Goal: Information Seeking & Learning: Learn about a topic

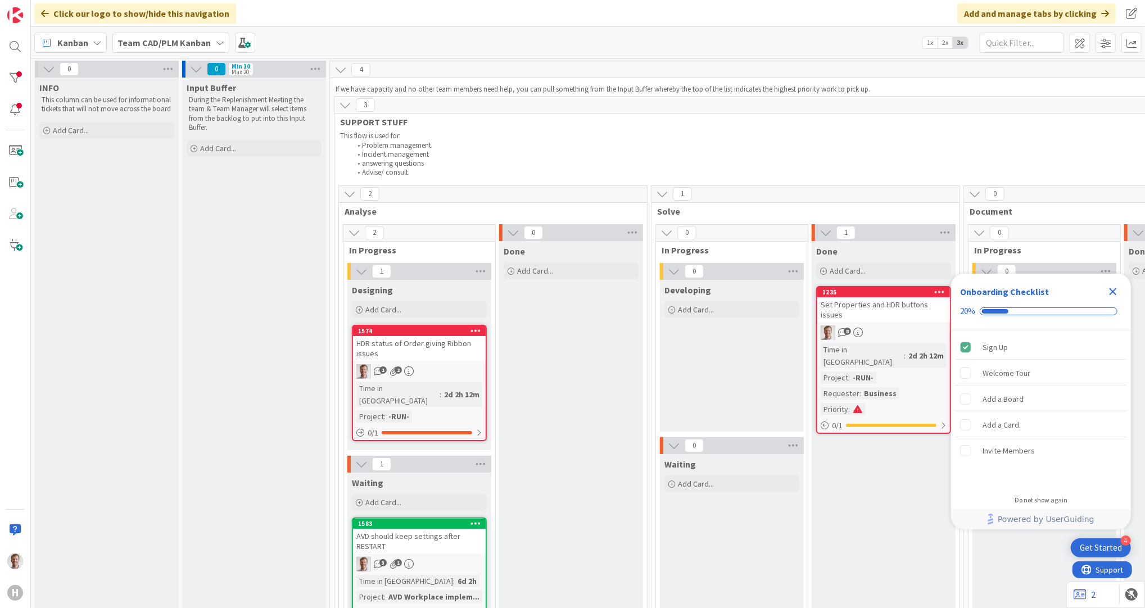
click at [1109, 291] on icon "Close Checklist" at bounding box center [1112, 291] width 13 height 13
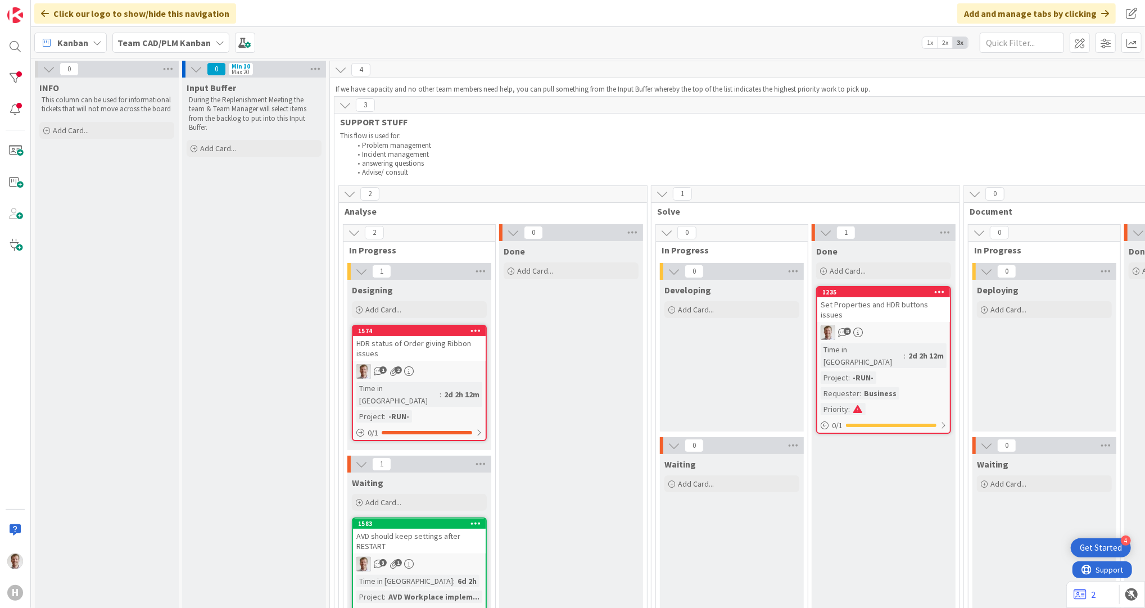
click at [874, 307] on div "Set Properties and HDR buttons issues" at bounding box center [883, 309] width 133 height 25
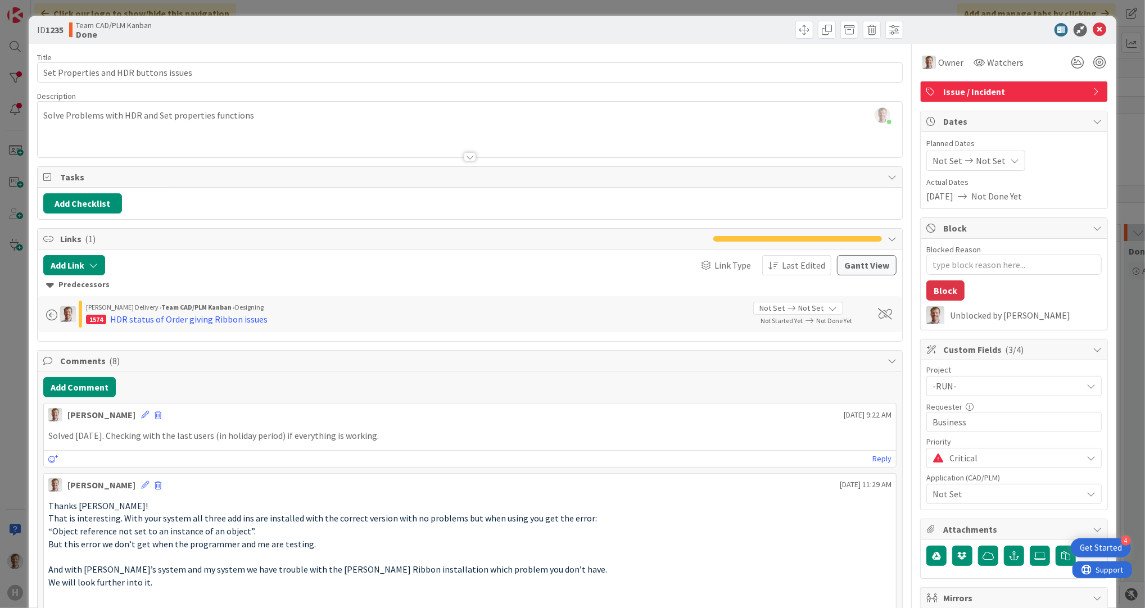
click at [293, 319] on div "1574 HDR status of Order giving Ribbon issues" at bounding box center [415, 318] width 659 height 13
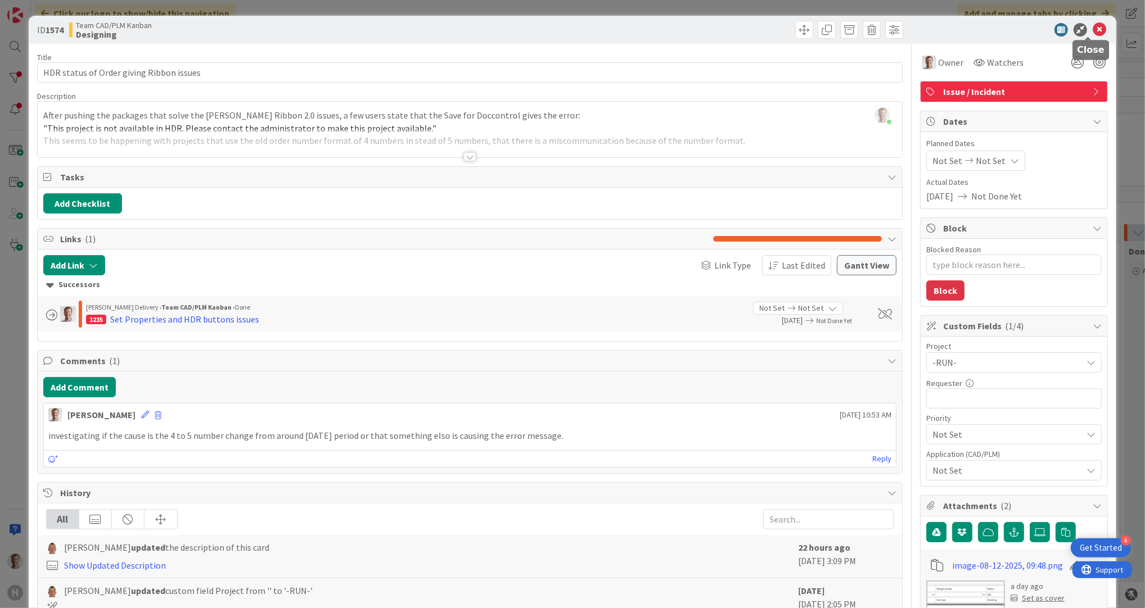
click at [1092, 29] on icon at bounding box center [1098, 29] width 13 height 13
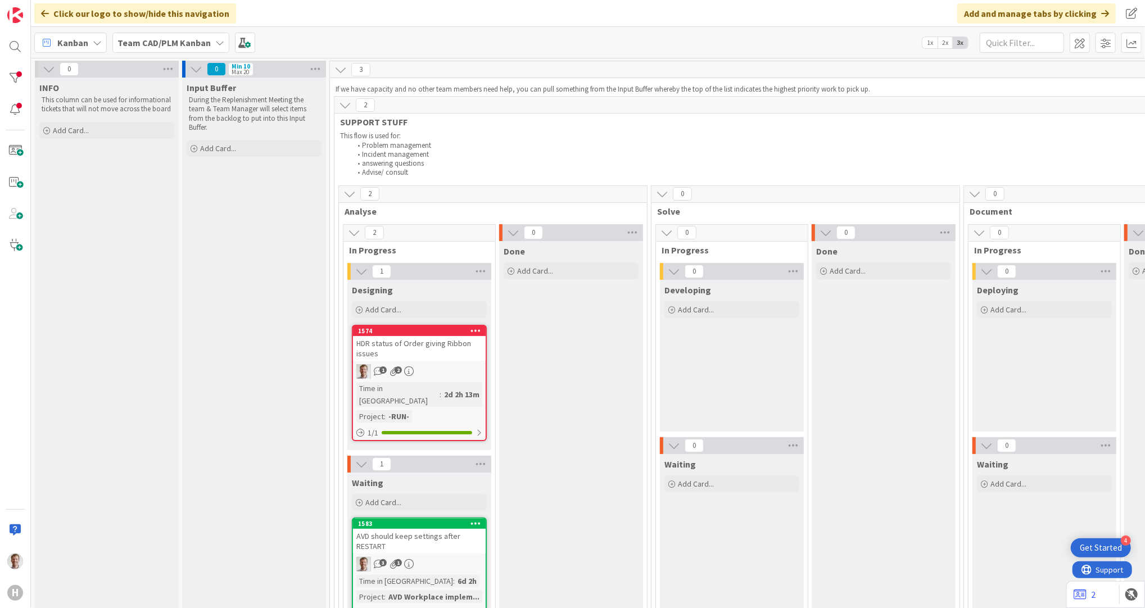
click at [434, 348] on div "HDR status of Order giving Ribbon issues" at bounding box center [419, 348] width 133 height 25
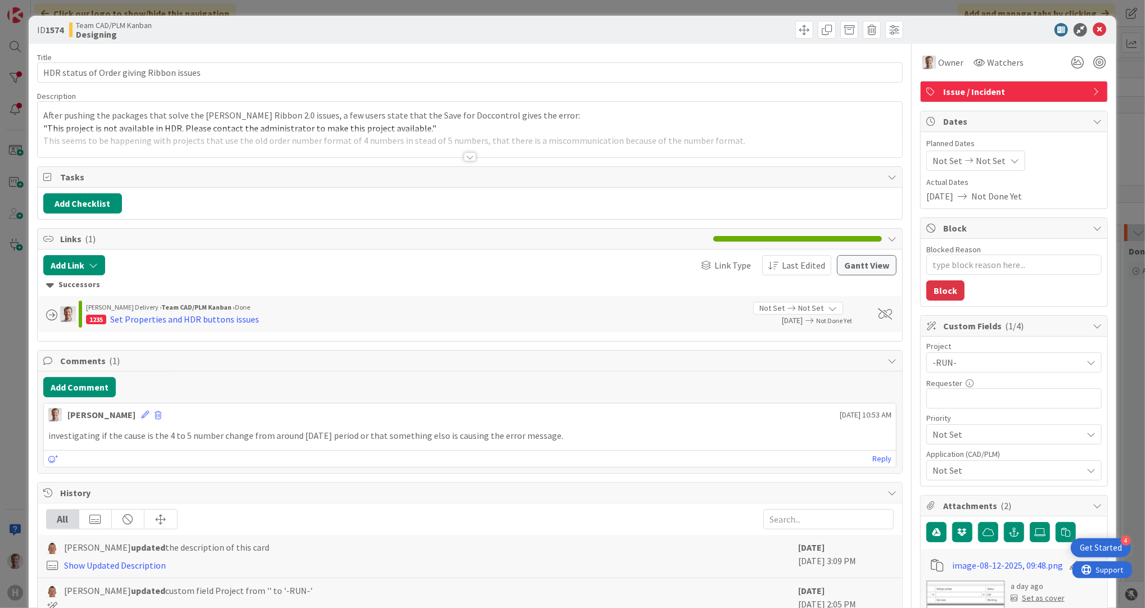
type textarea "x"
click at [464, 156] on div at bounding box center [470, 156] width 12 height 9
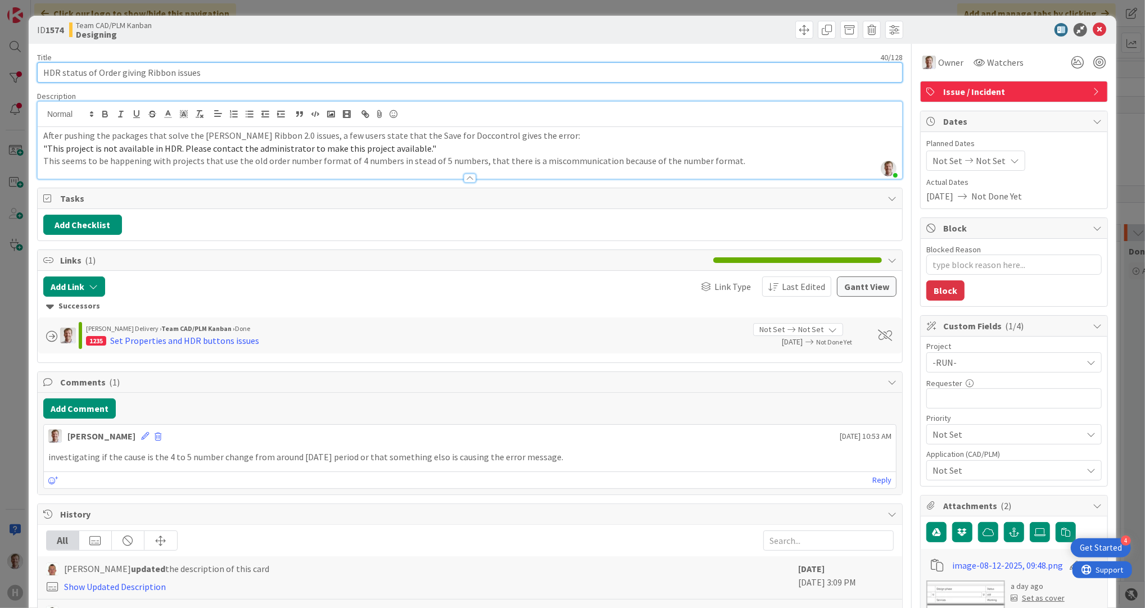
drag, startPoint x: 220, startPoint y: 76, endPoint x: 60, endPoint y: 77, distance: 160.7
click at [60, 77] on input "HDR status of Order giving Ribbon issues" at bounding box center [469, 72] width 865 height 20
type input "HDR"
type textarea "x"
type input "HDR E"
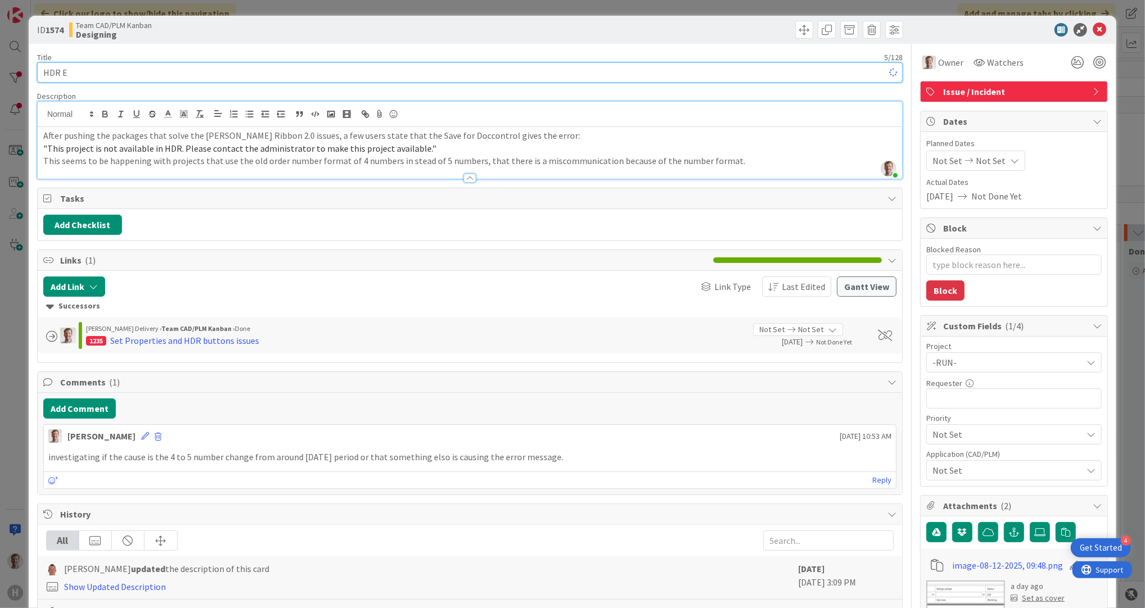
type textarea "x"
type input "HDR"
type textarea "x"
type input "HDR office"
type textarea "x"
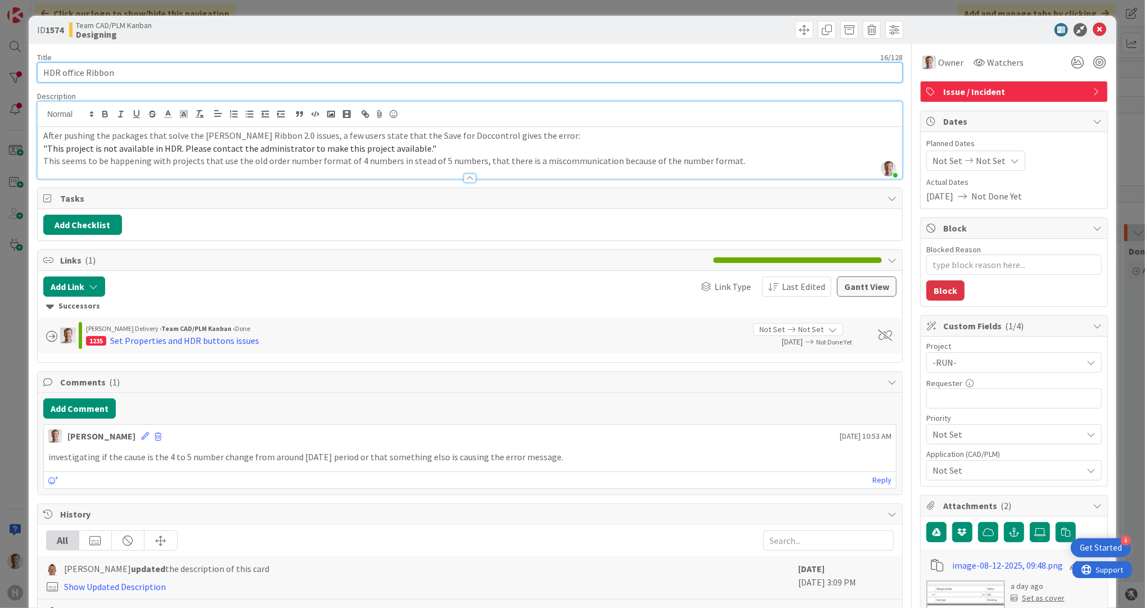
type input "HDR office Ribbon"
type textarea "x"
type input "HDR office Ribbon error"
type textarea "x"
type input "HDR office Ribbon error:"
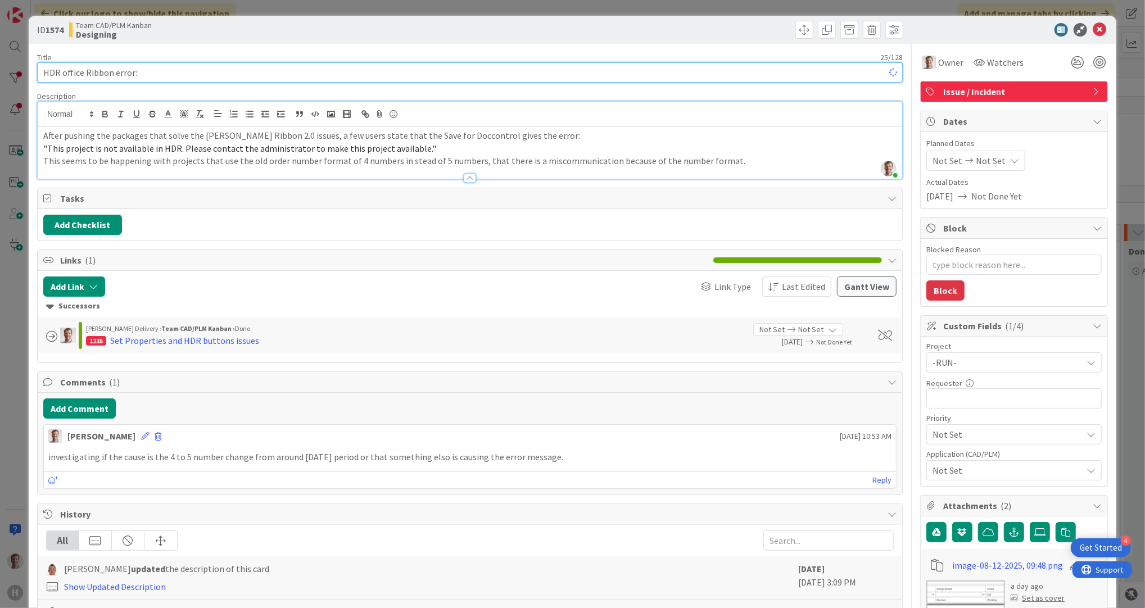
type textarea "x"
paste input ""This project is not available in HDR. Please contact the administrator to make…"
type input "HDR office Ribbon error: "This project is not available in HDR. Please contact …"
type textarea "x"
type input "HDR office Ribbon error: "This project is not available in HDR. Please contact …"
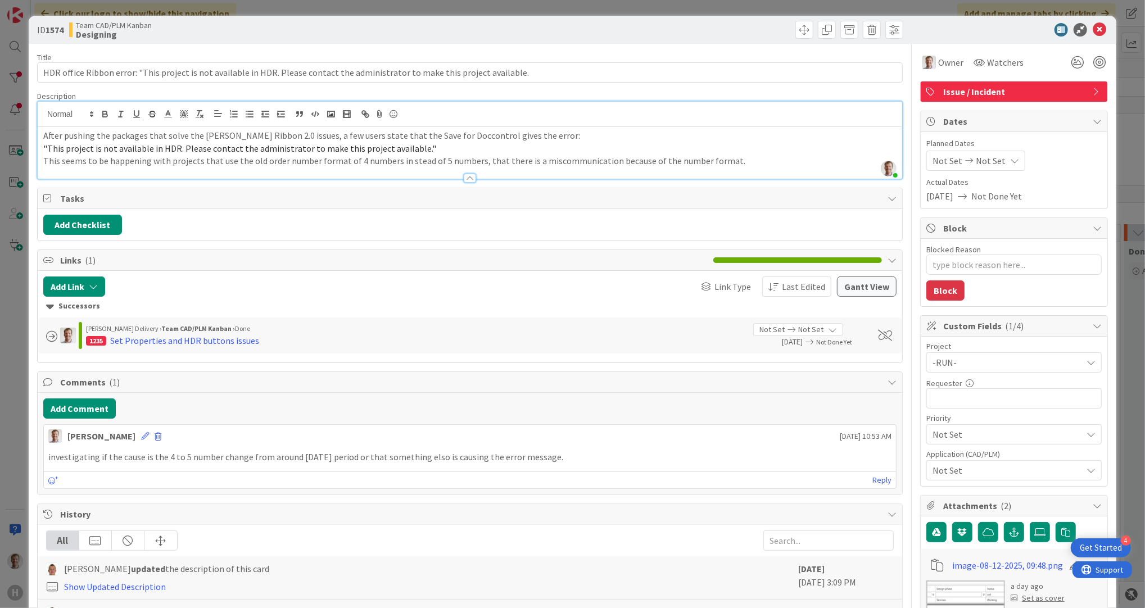
click at [425, 42] on div "ID 1574 Team CAD/PLM Kanban Designing" at bounding box center [572, 30] width 1087 height 28
click at [1092, 29] on icon at bounding box center [1098, 29] width 13 height 13
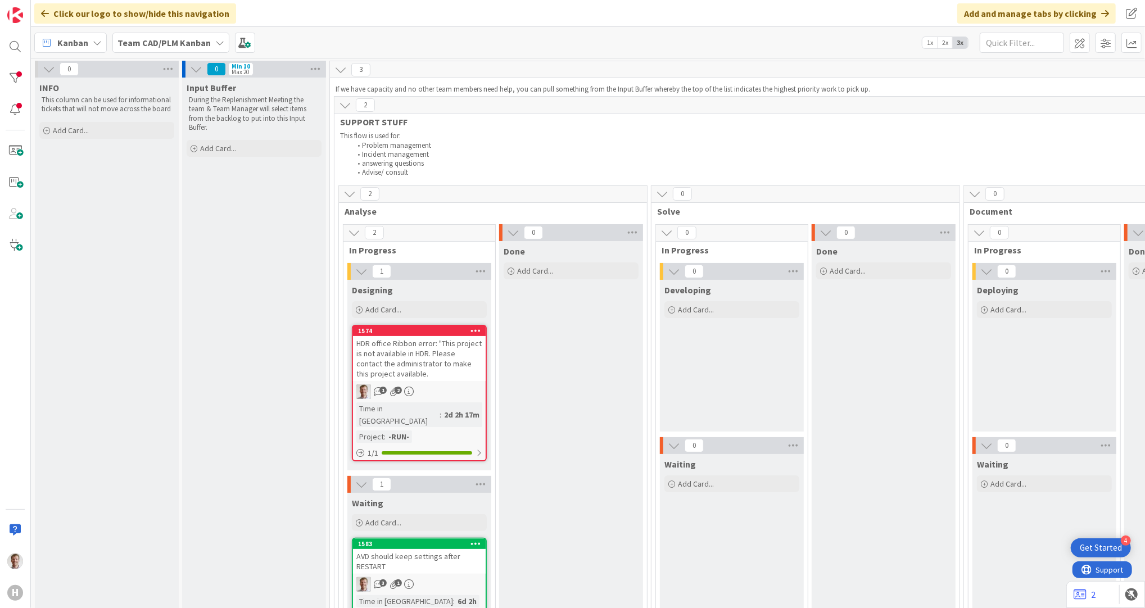
click at [432, 357] on div "HDR office Ribbon error: "This project is not available in HDR. Please contact …" at bounding box center [419, 358] width 133 height 45
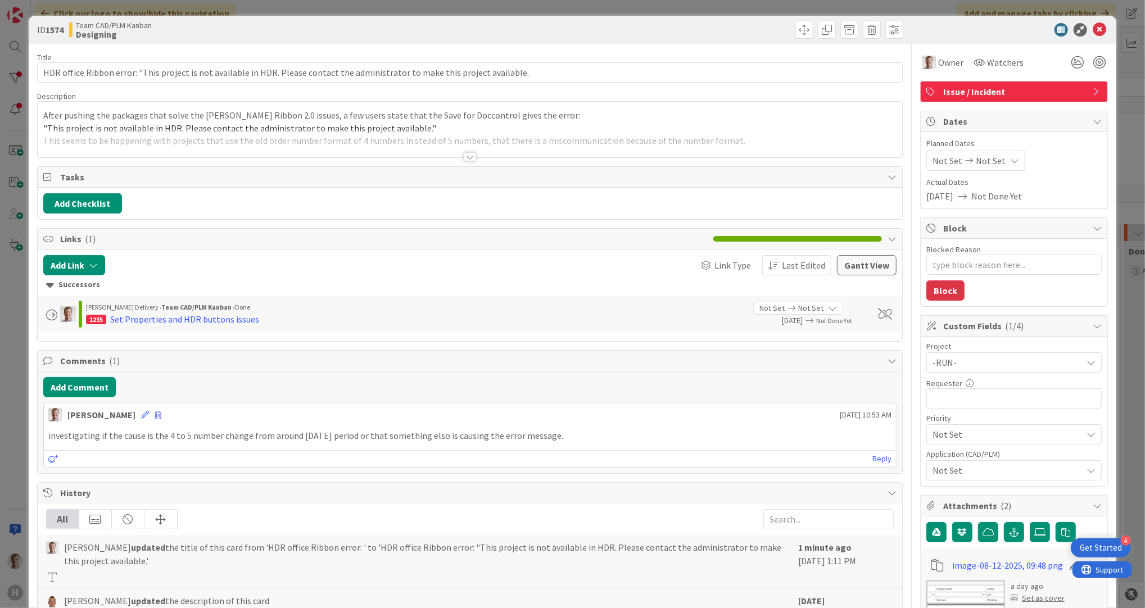
type textarea "x"
click at [74, 382] on button "Add Comment" at bounding box center [79, 387] width 72 height 20
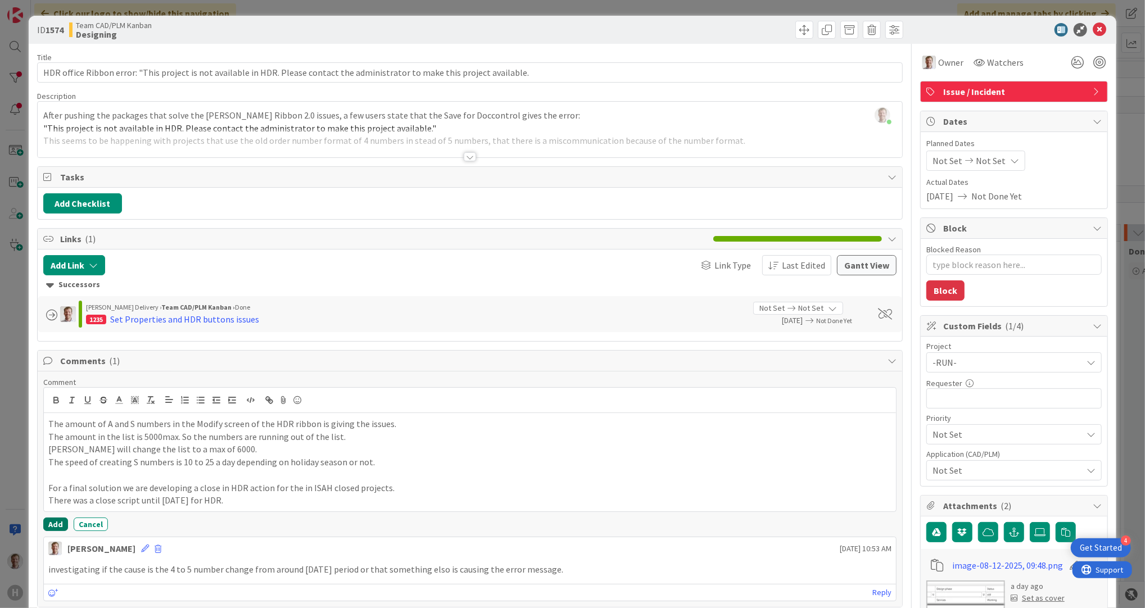
click at [49, 527] on button "Add" at bounding box center [55, 524] width 25 height 13
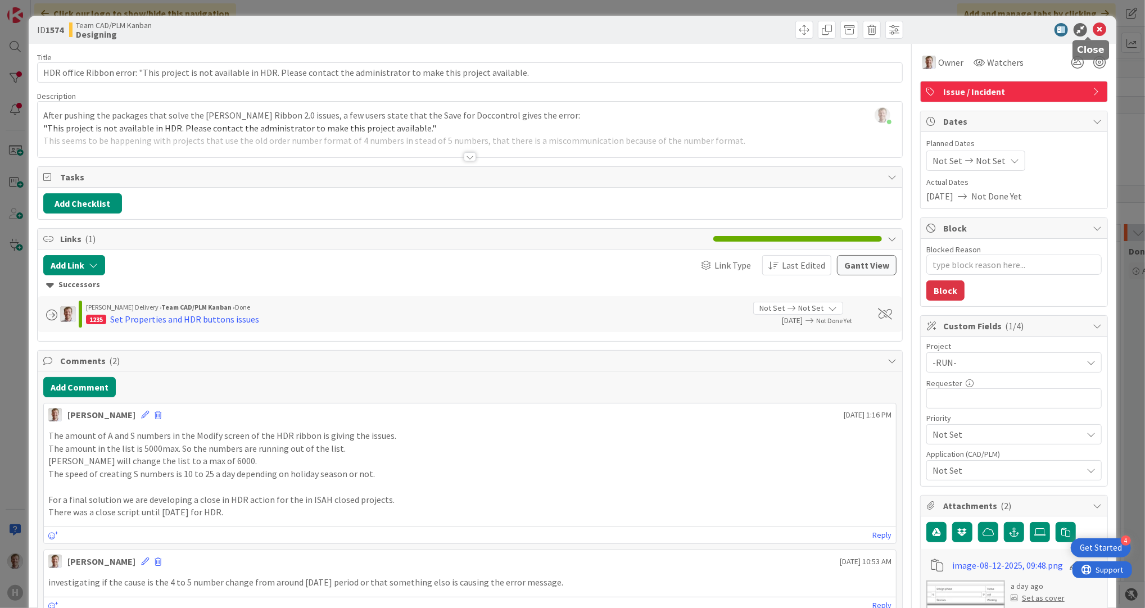
click at [1092, 25] on icon at bounding box center [1098, 29] width 13 height 13
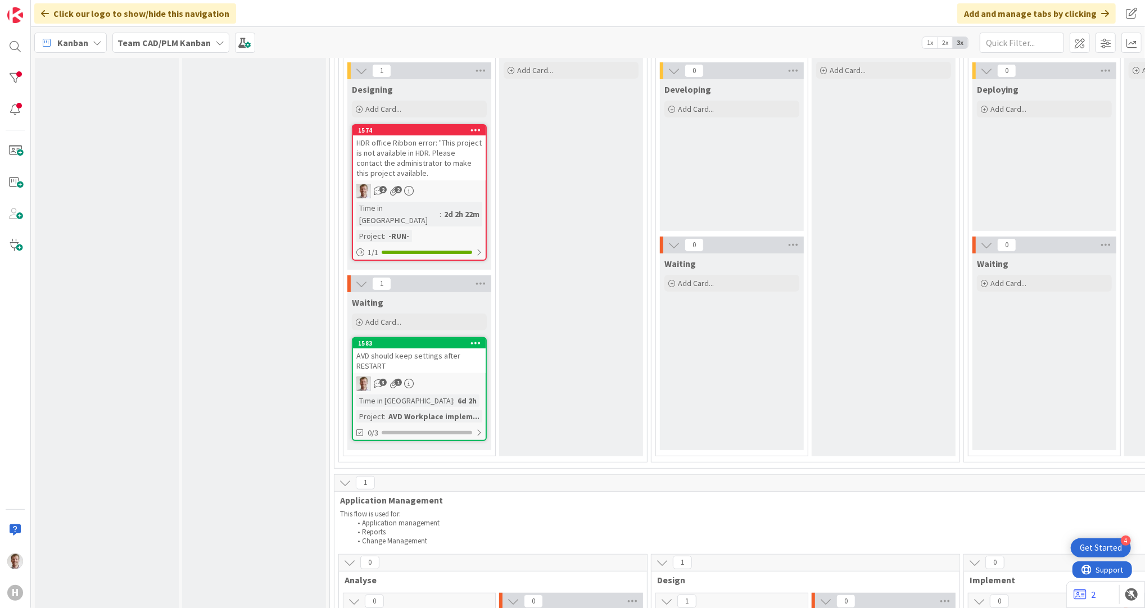
scroll to position [225, 0]
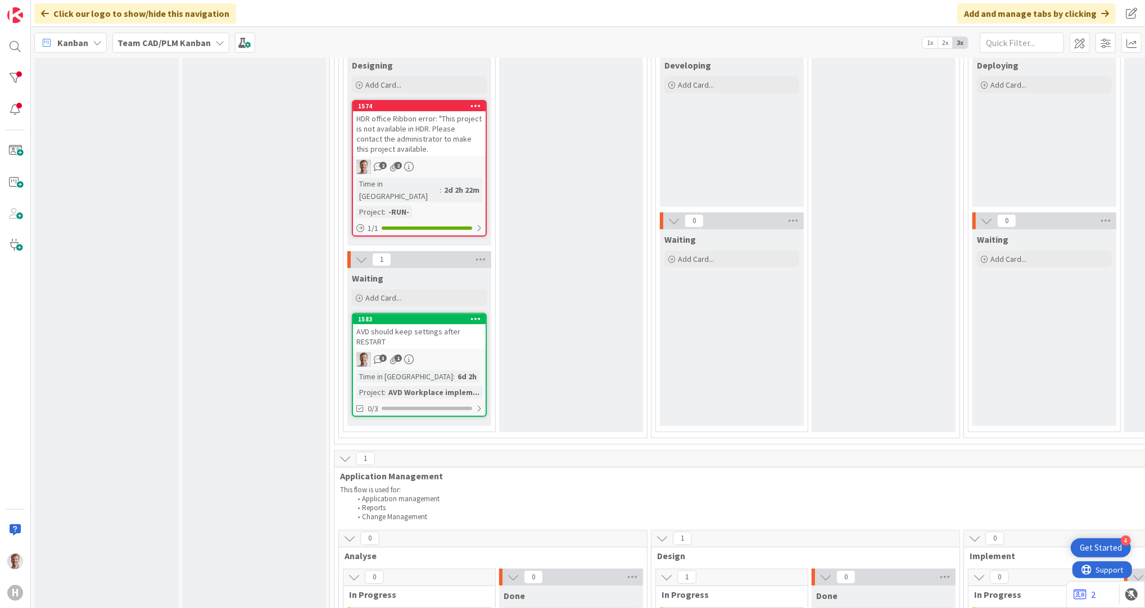
click at [444, 324] on div "AVD should keep settings after RESTART" at bounding box center [419, 336] width 133 height 25
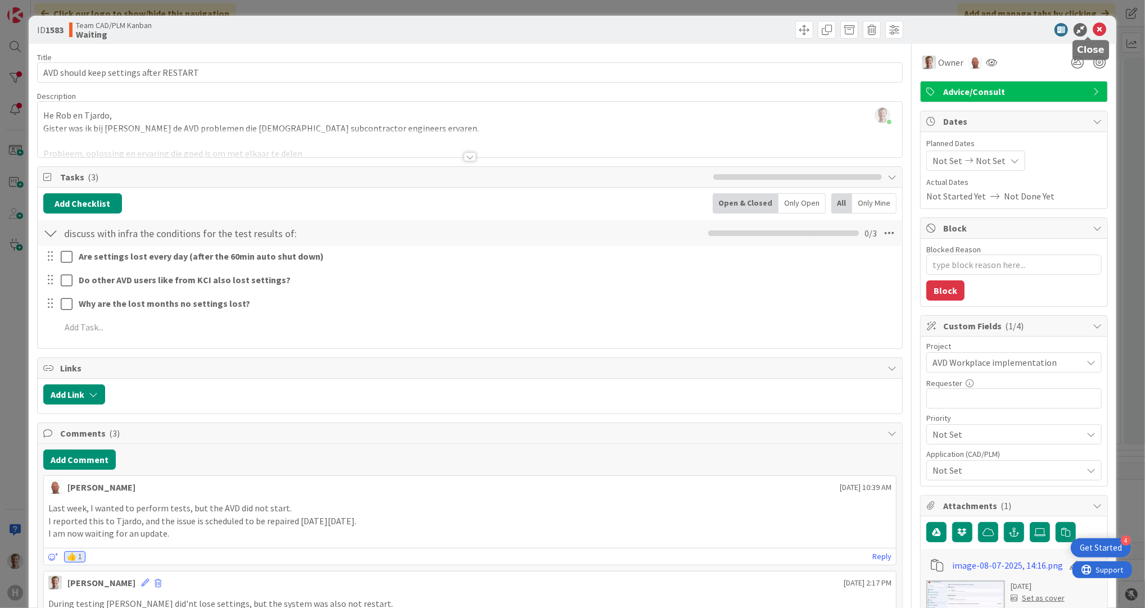
click at [1092, 28] on icon at bounding box center [1098, 29] width 13 height 13
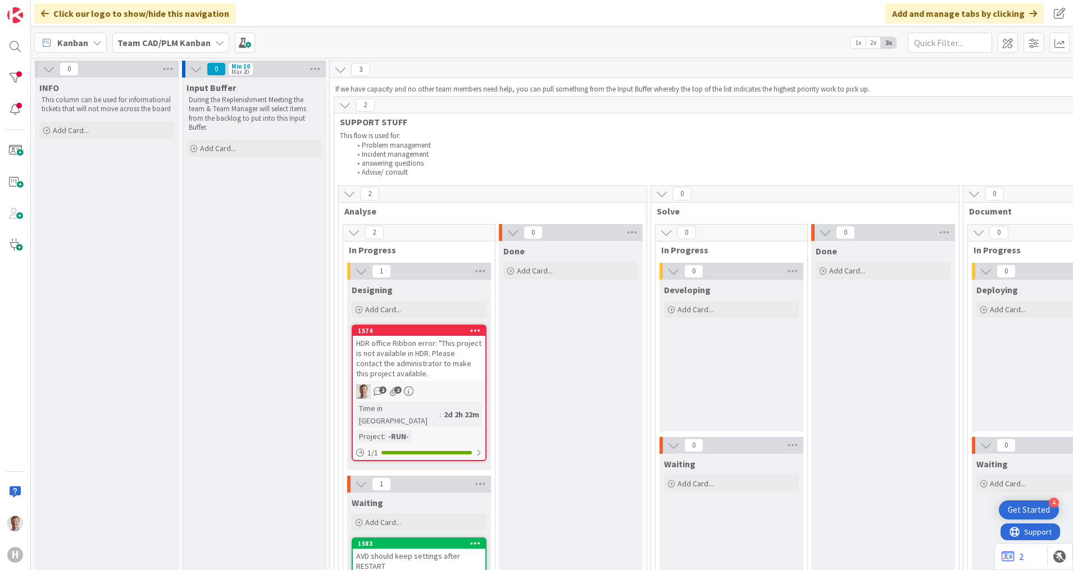
click at [858, 42] on span "1x" at bounding box center [858, 42] width 15 height 11
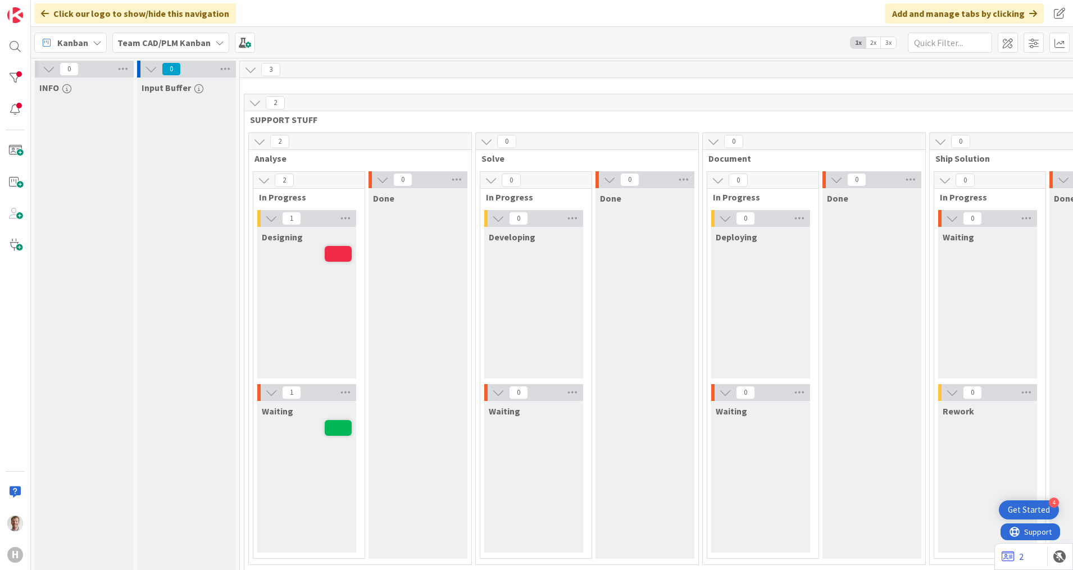
click at [868, 39] on span "2x" at bounding box center [873, 42] width 15 height 11
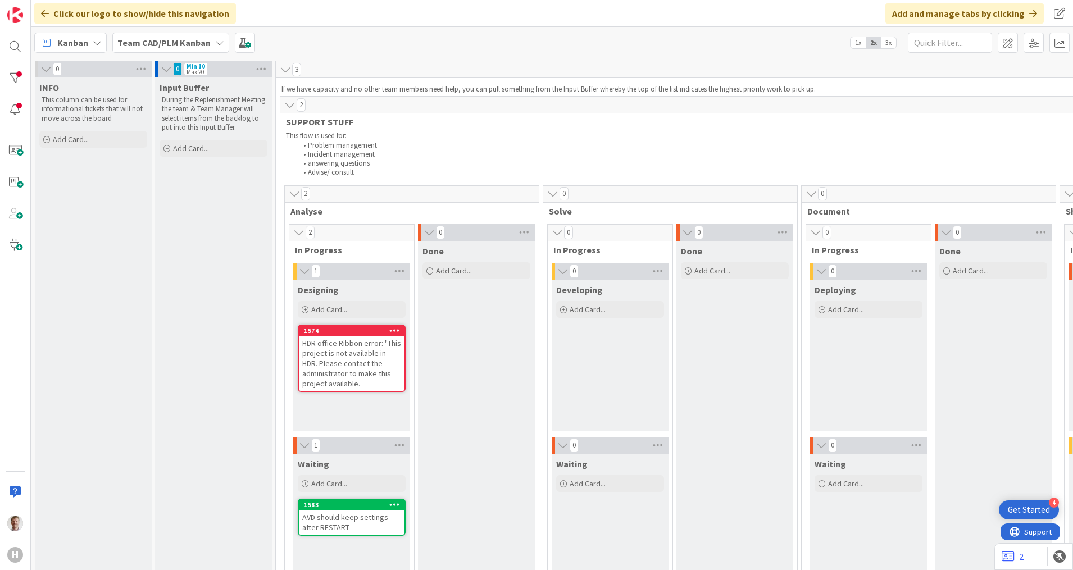
click at [888, 44] on span "3x" at bounding box center [888, 42] width 15 height 11
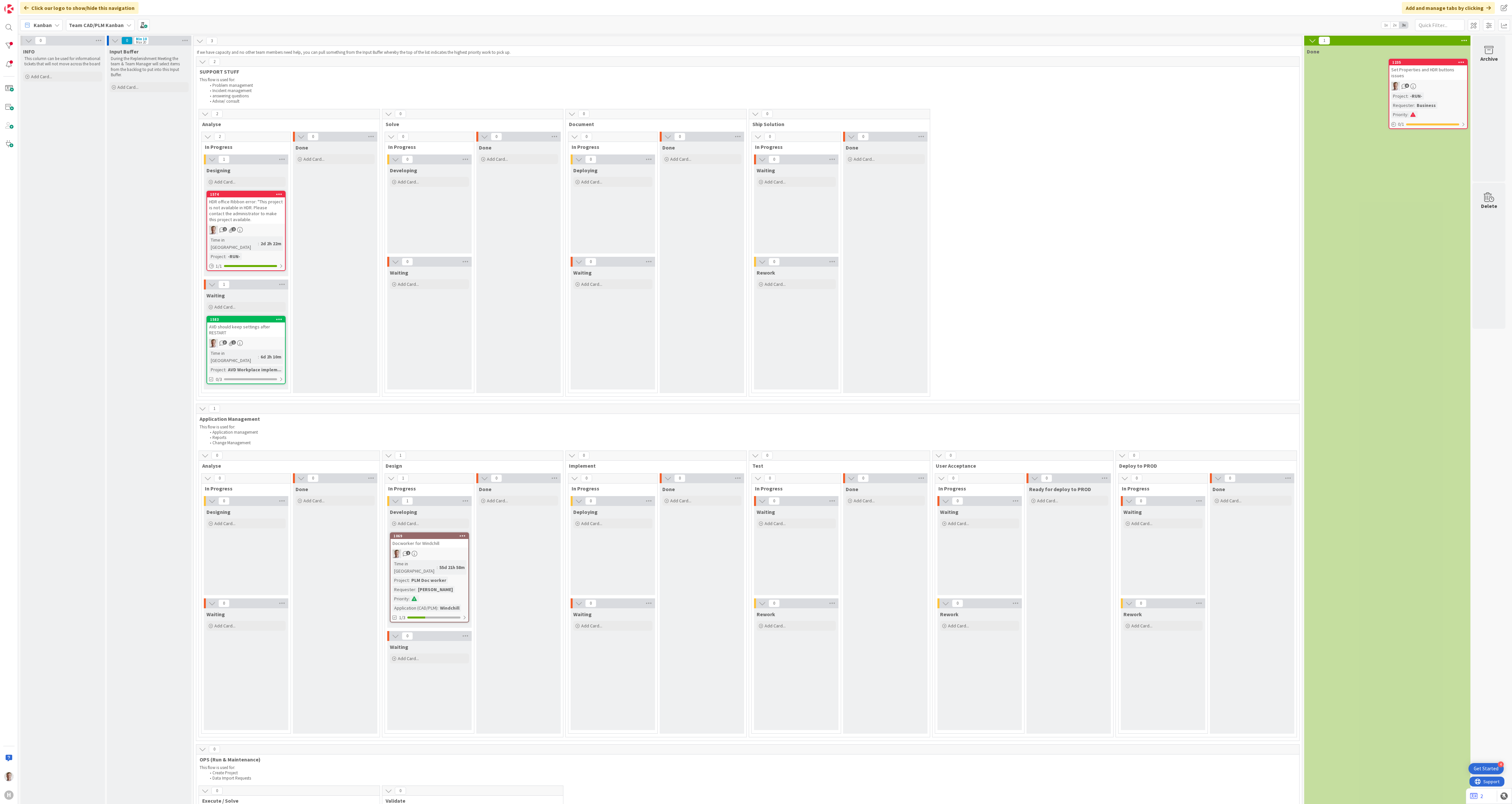
click at [116, 23] on b "Team CAD/PLM Kanban" at bounding box center [96, 25] width 55 height 6
click at [671, 244] on div "2 Analyse 2 In Progress 1 Designing Add Card... 1574 HDR office Ribbon error: "…" at bounding box center [748, 254] width 1101 height 291
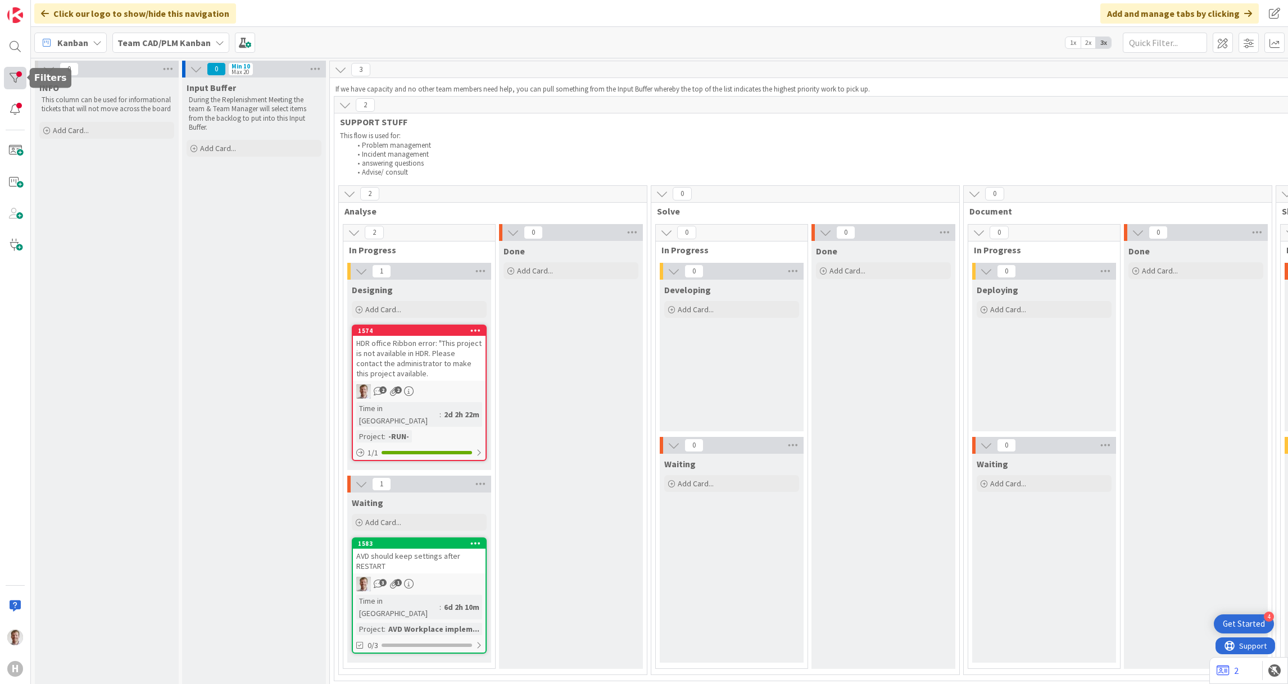
click at [12, 79] on div at bounding box center [15, 78] width 22 height 22
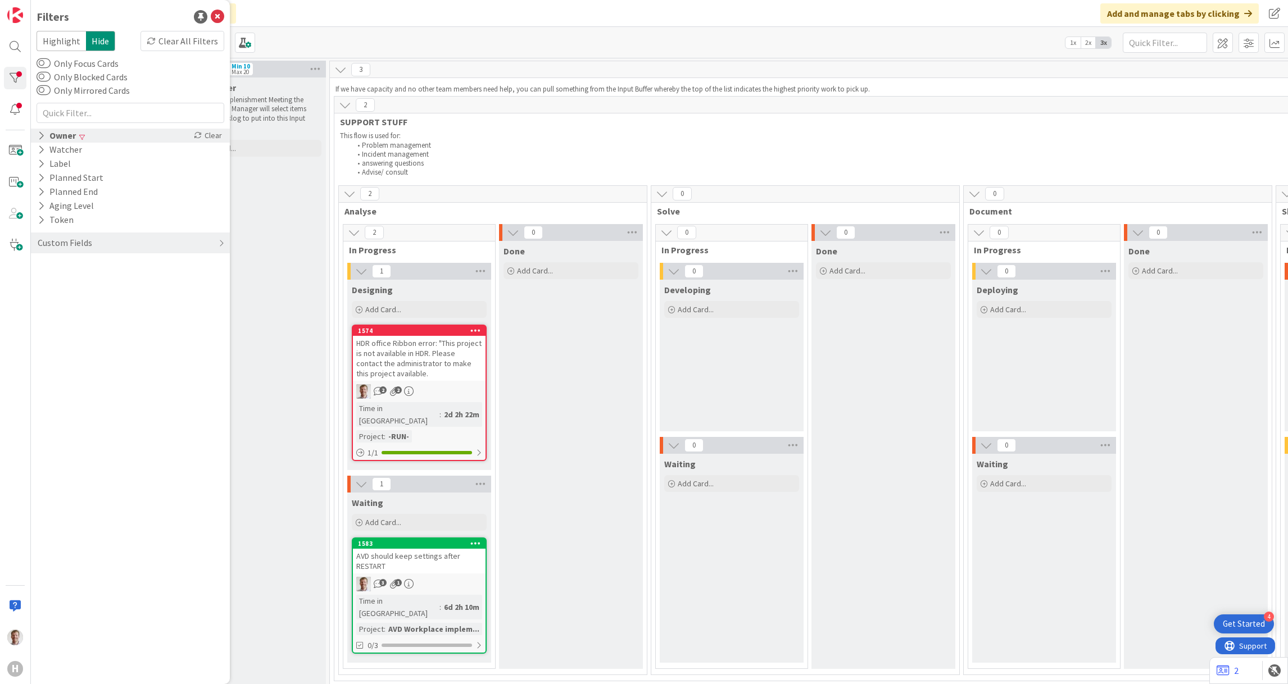
click at [39, 134] on icon at bounding box center [41, 136] width 7 height 10
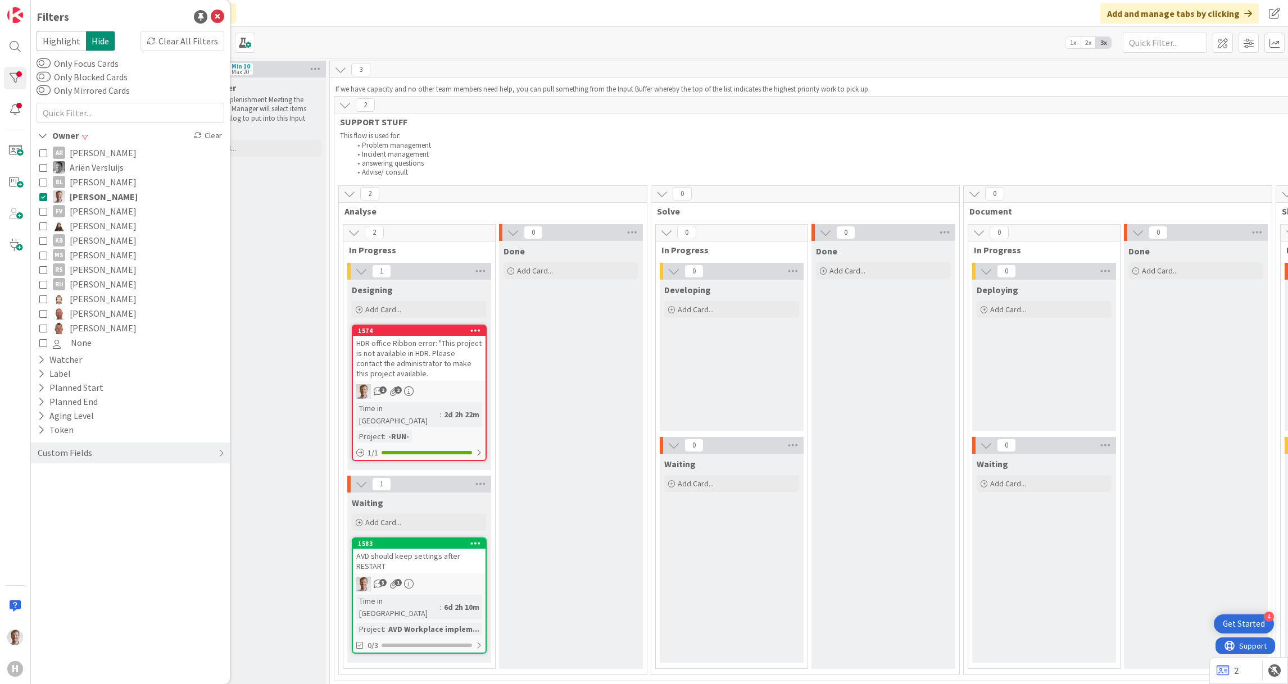
click at [44, 195] on icon at bounding box center [43, 197] width 8 height 8
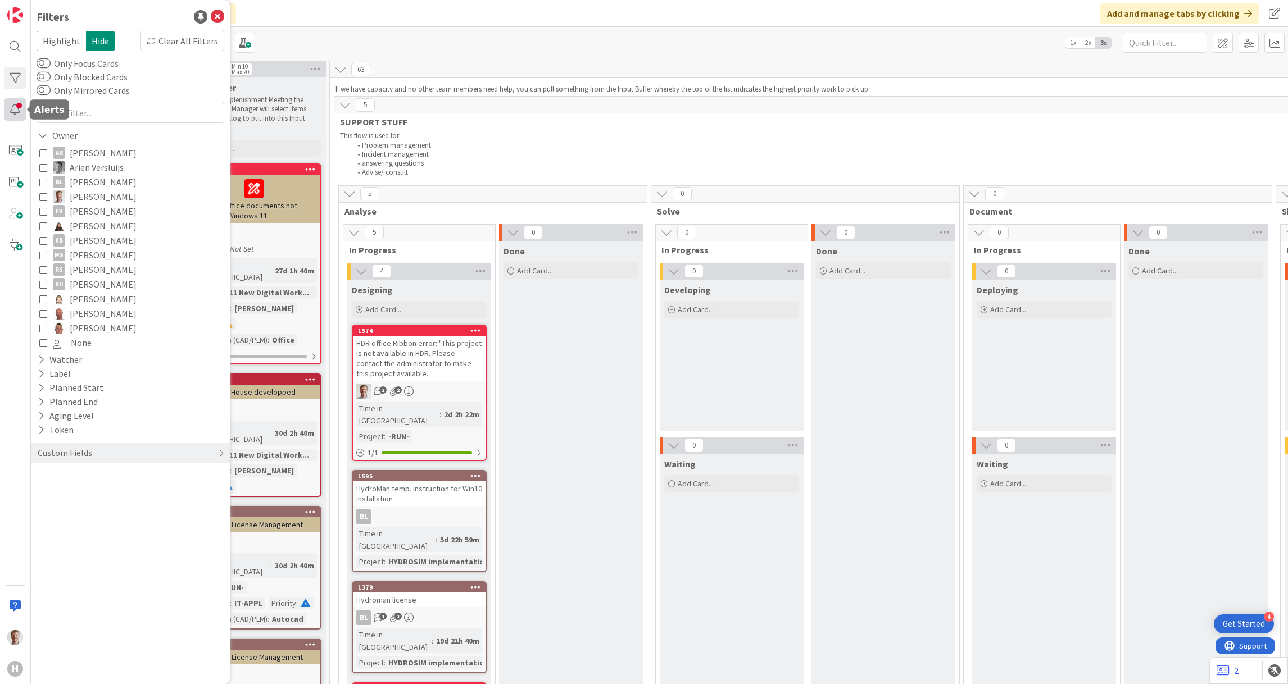
click at [13, 107] on div at bounding box center [15, 109] width 22 height 22
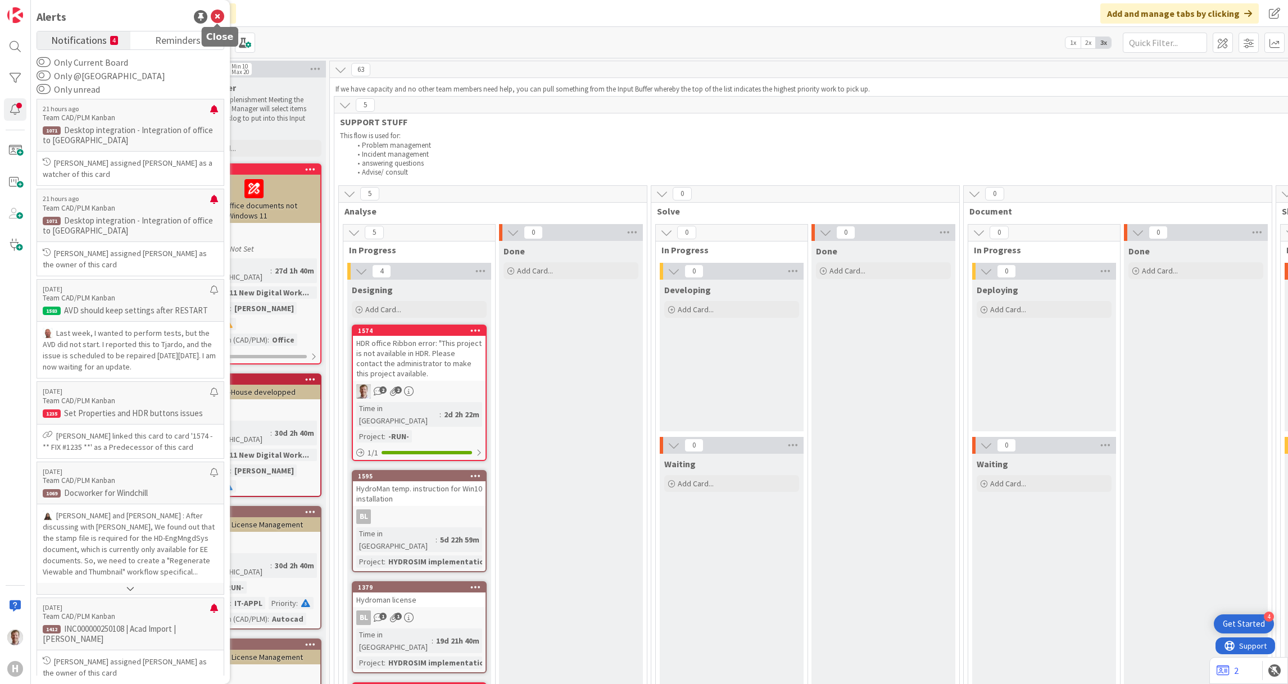
click at [222, 14] on icon at bounding box center [217, 16] width 13 height 13
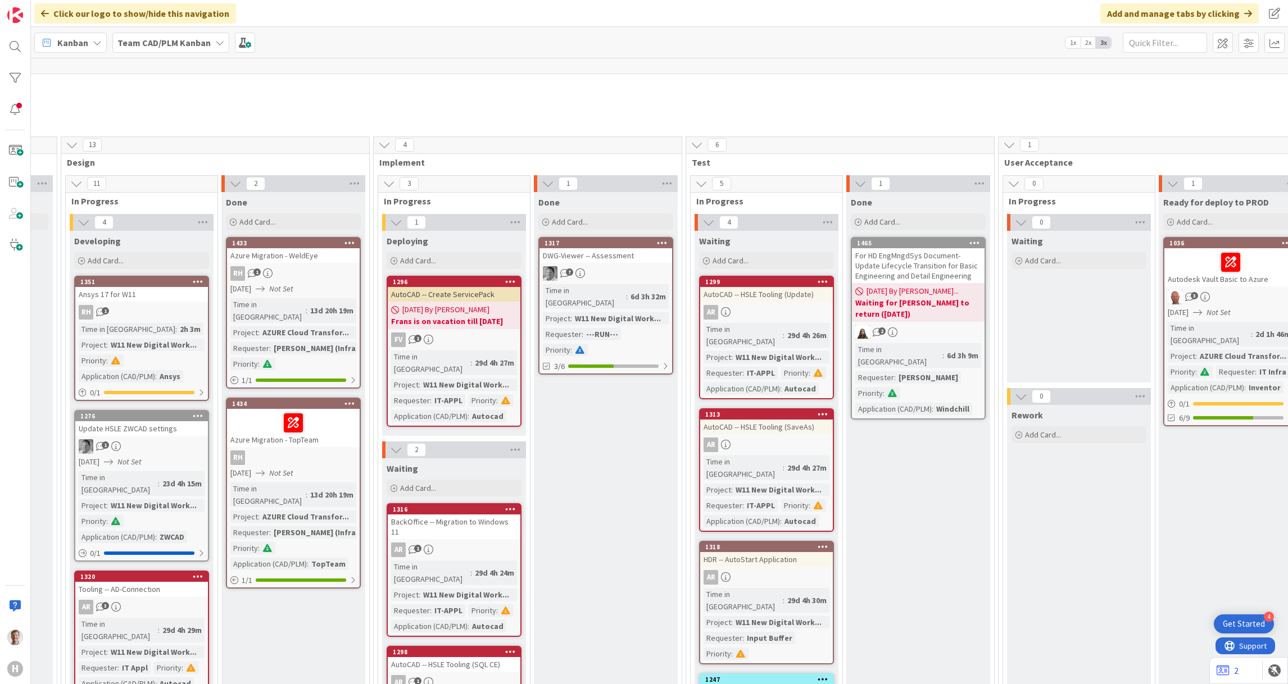
scroll to position [842, 590]
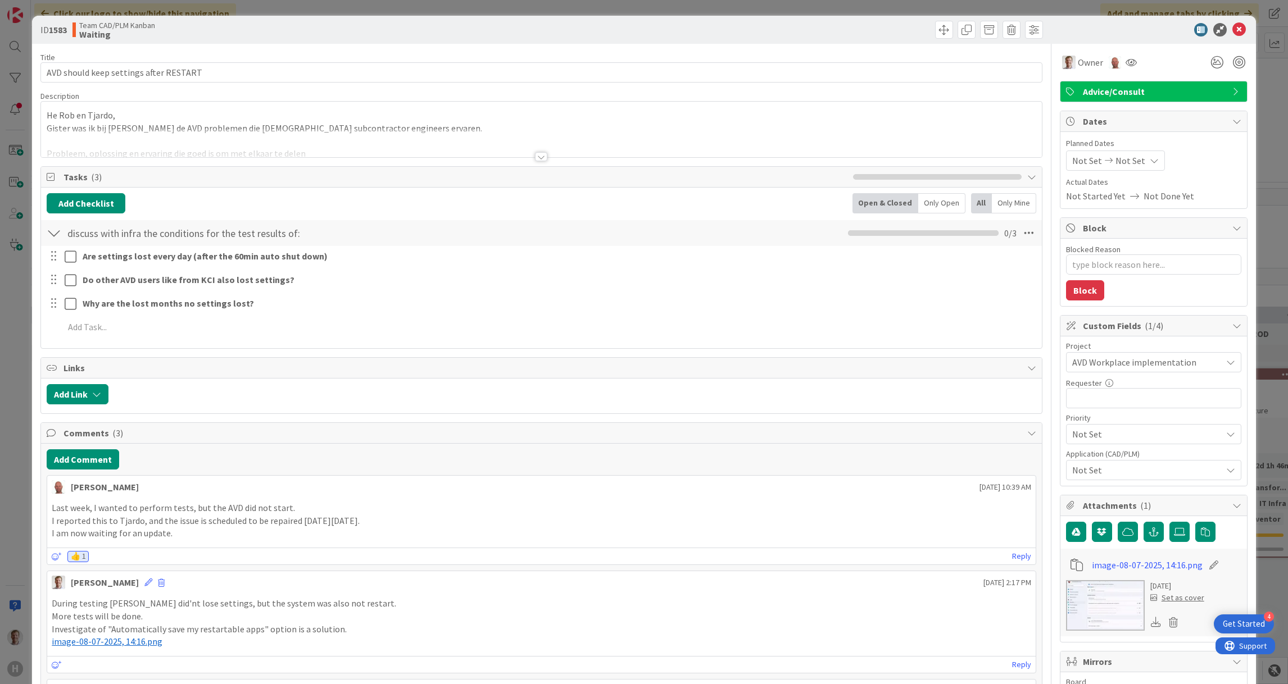
type textarea "x"
click at [1144, 29] on icon at bounding box center [1238, 29] width 13 height 13
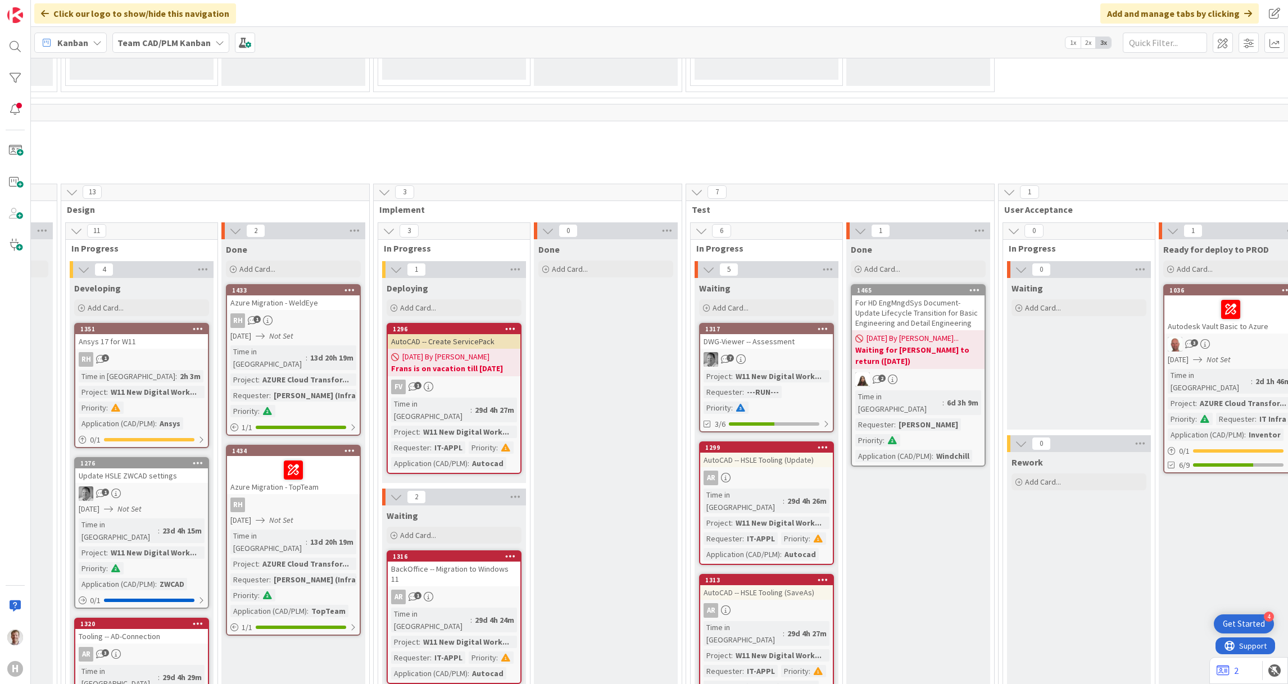
click at [915, 296] on div "For HD EngMngdSys Document- Update Lifecycle Transition for Basic Engineering a…" at bounding box center [918, 313] width 133 height 35
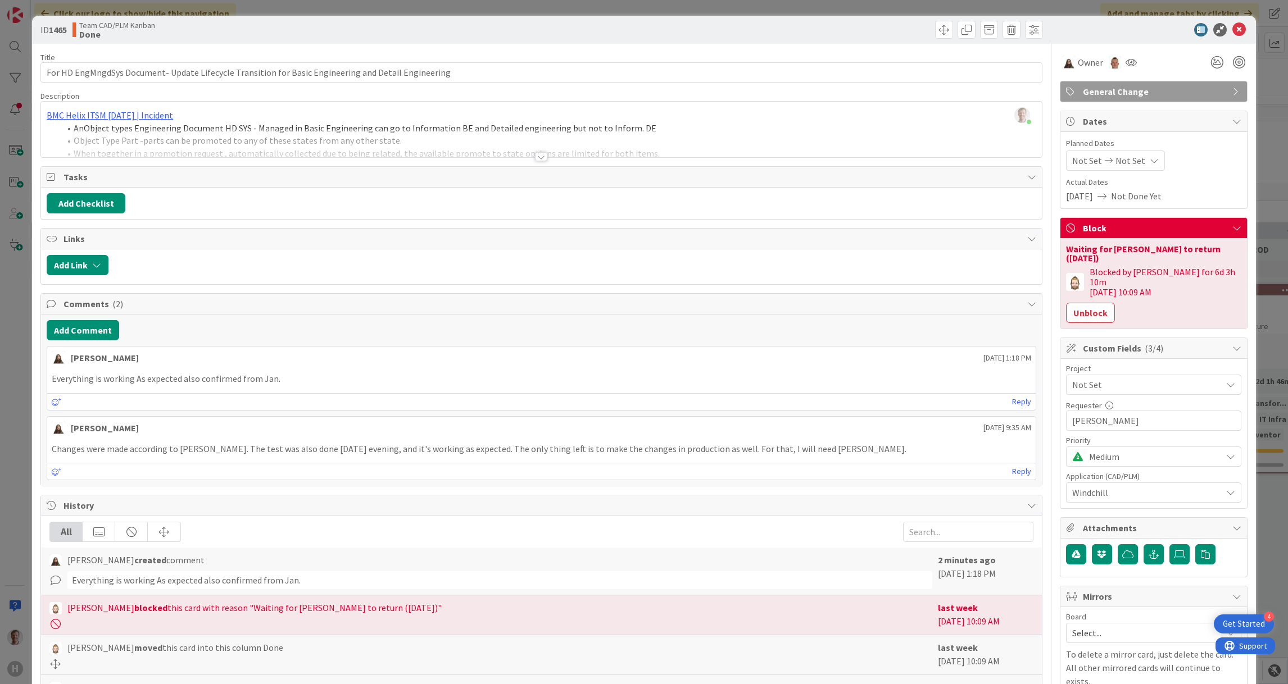
click at [535, 159] on div at bounding box center [541, 156] width 12 height 9
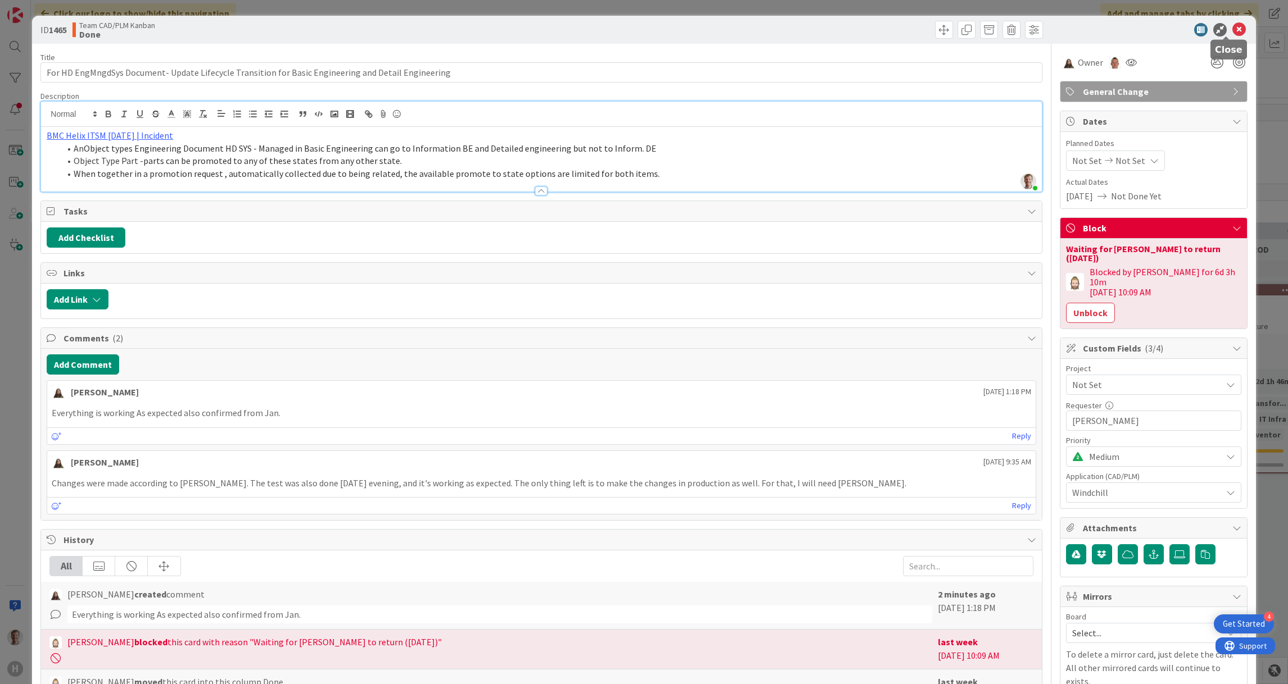
click at [1144, 28] on icon at bounding box center [1238, 29] width 13 height 13
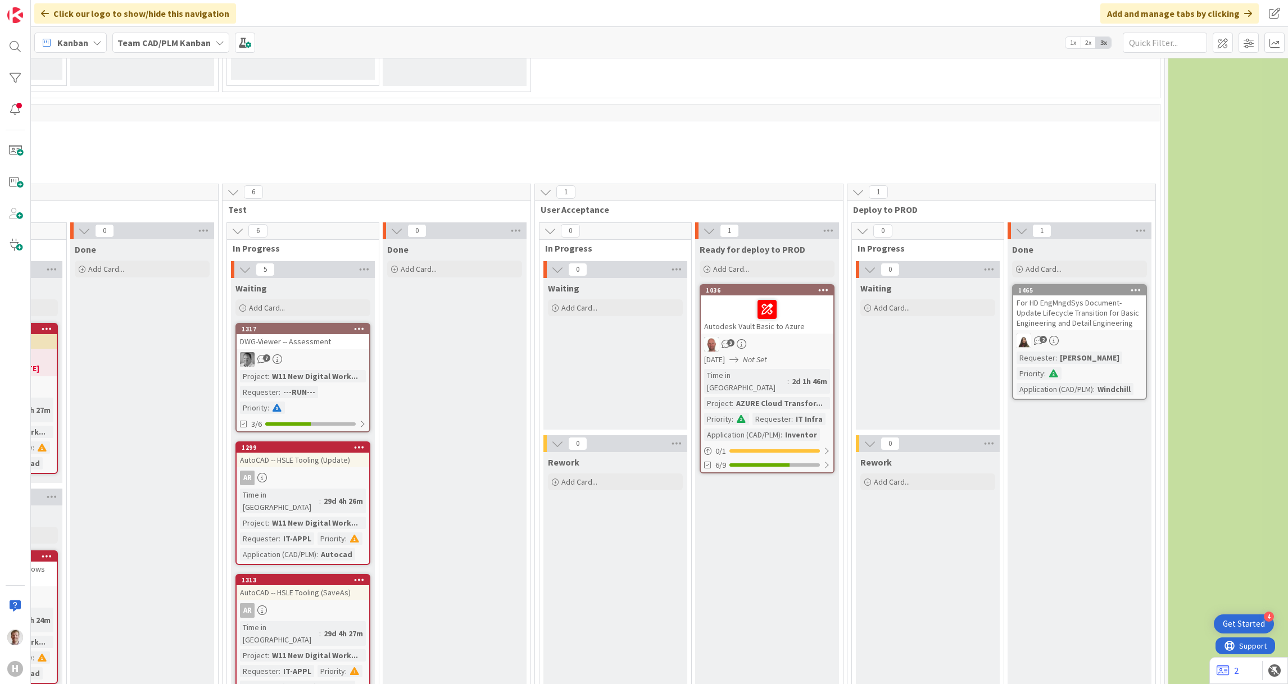
scroll to position [927, 1095]
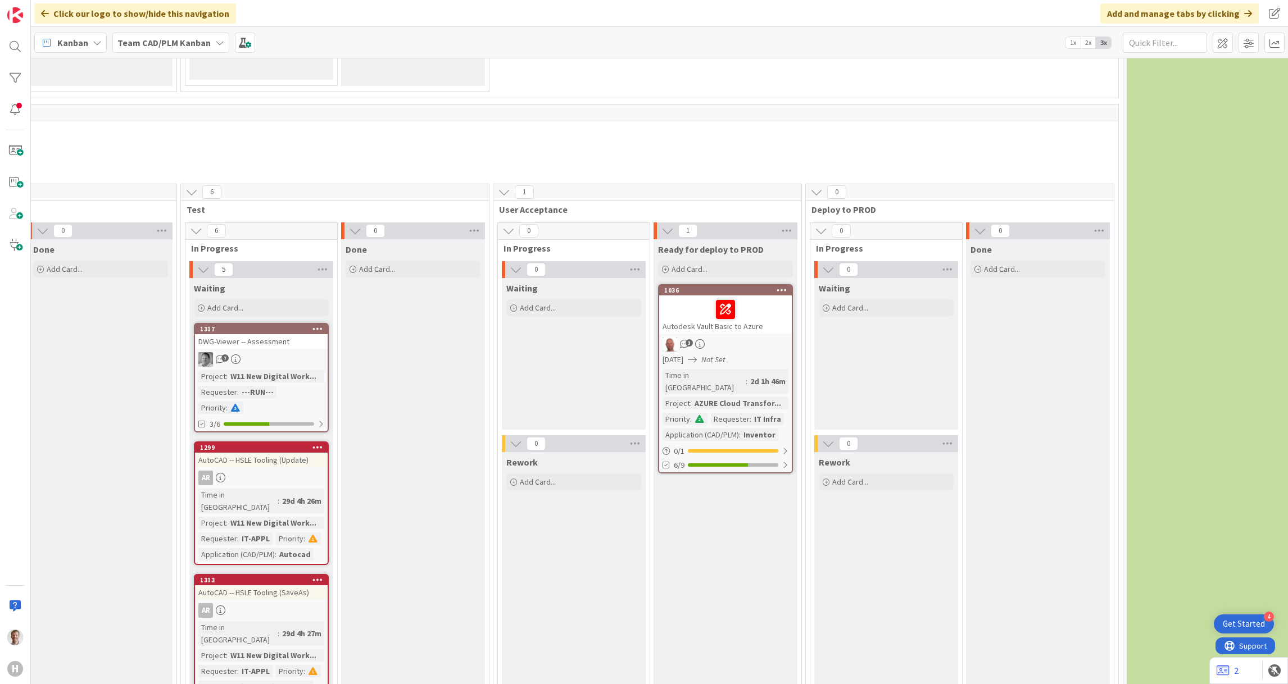
click at [98, 148] on li "Application management" at bounding box center [133, 152] width 1754 height 9
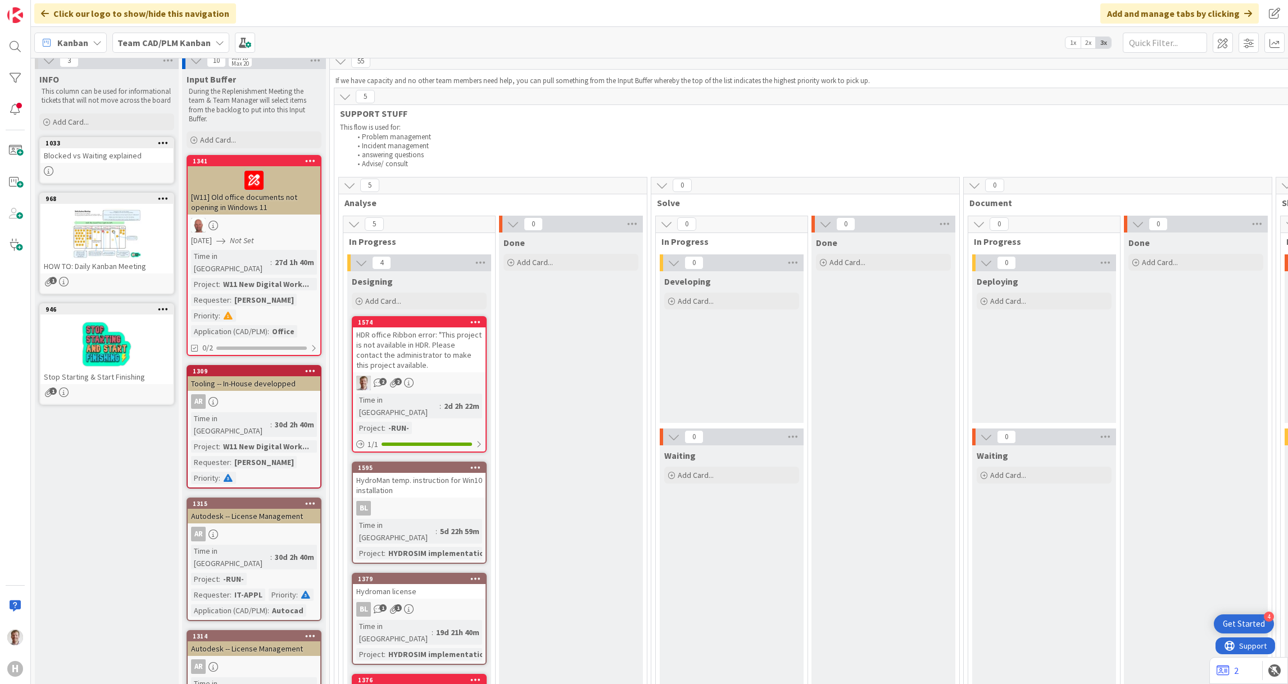
scroll to position [0, 0]
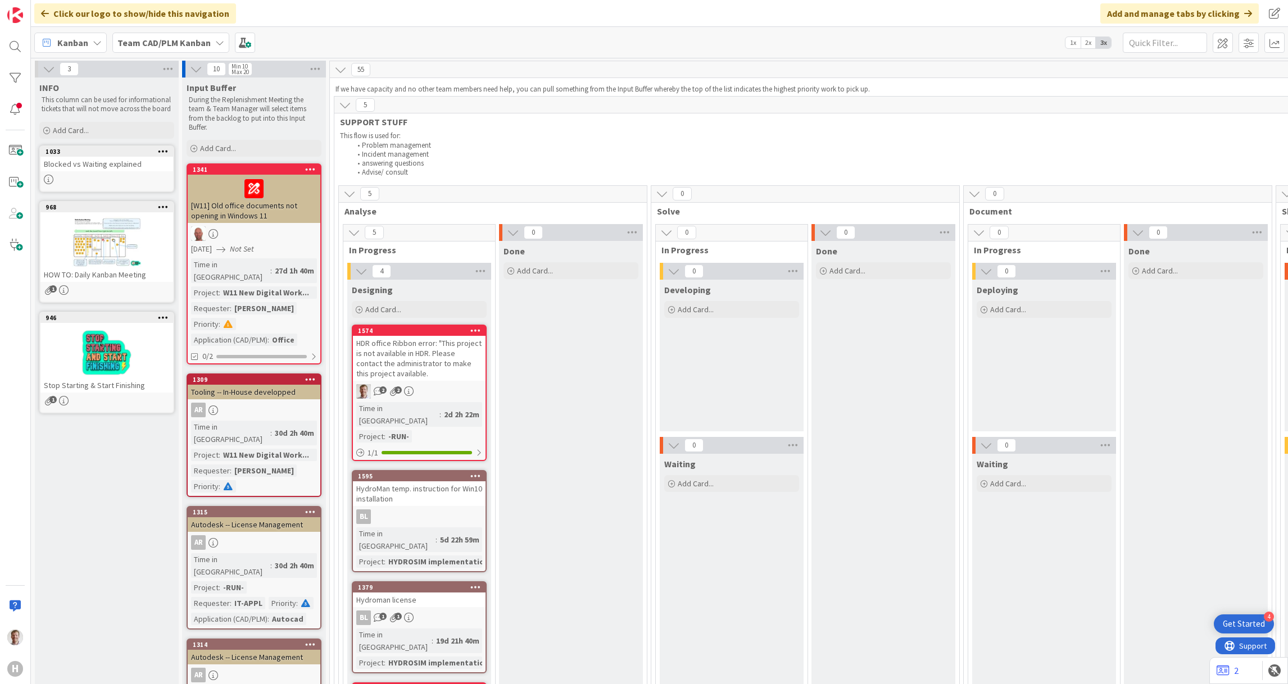
click at [71, 34] on div "Kanban" at bounding box center [70, 43] width 72 height 20
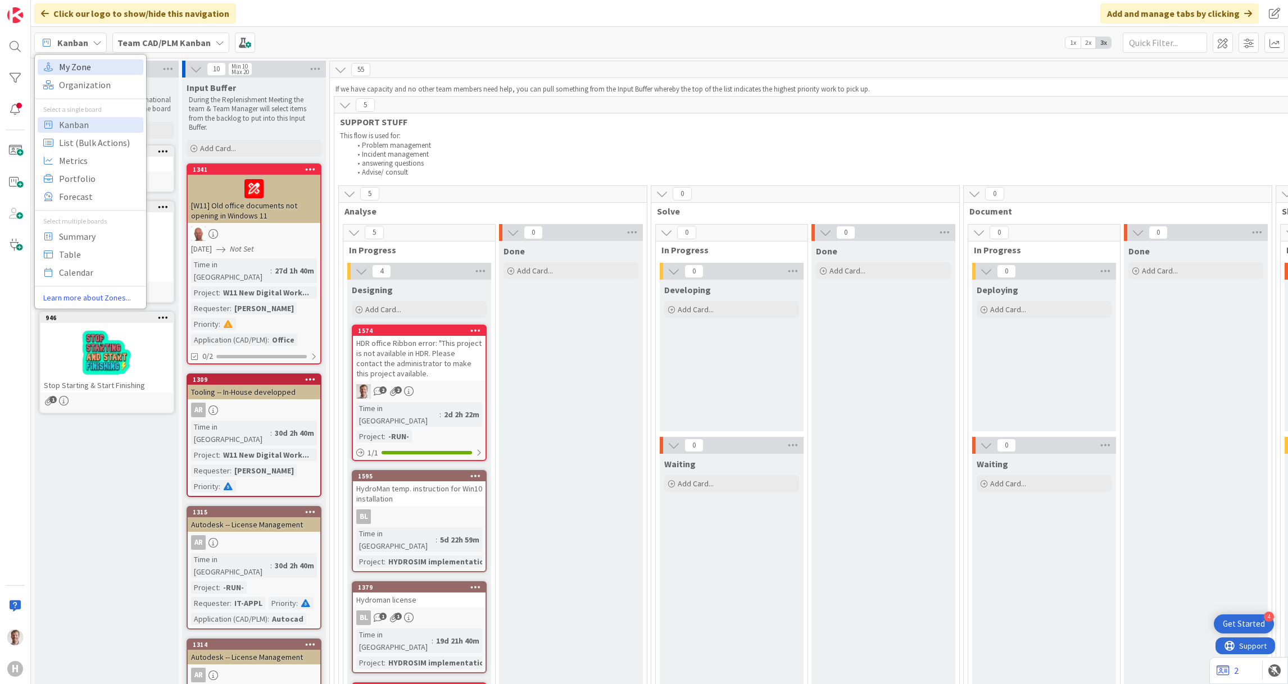
click at [94, 66] on span "My Zone" at bounding box center [99, 66] width 81 height 17
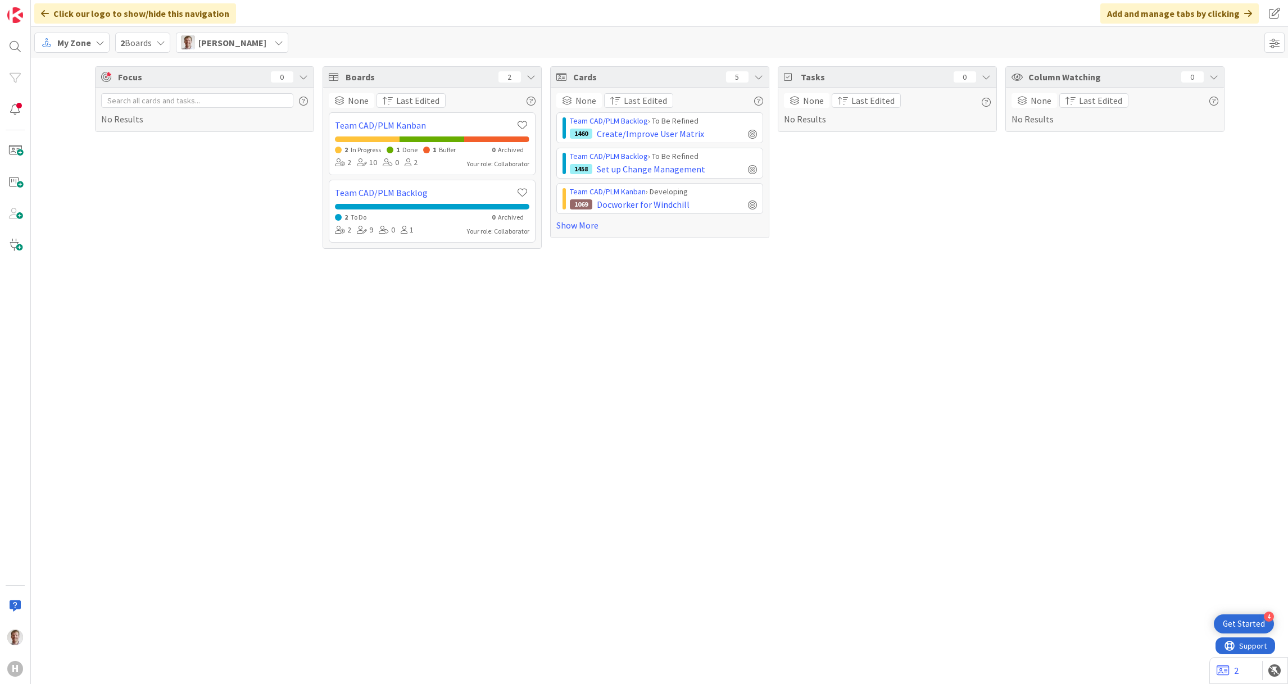
click at [217, 36] on span "[PERSON_NAME]" at bounding box center [232, 42] width 68 height 13
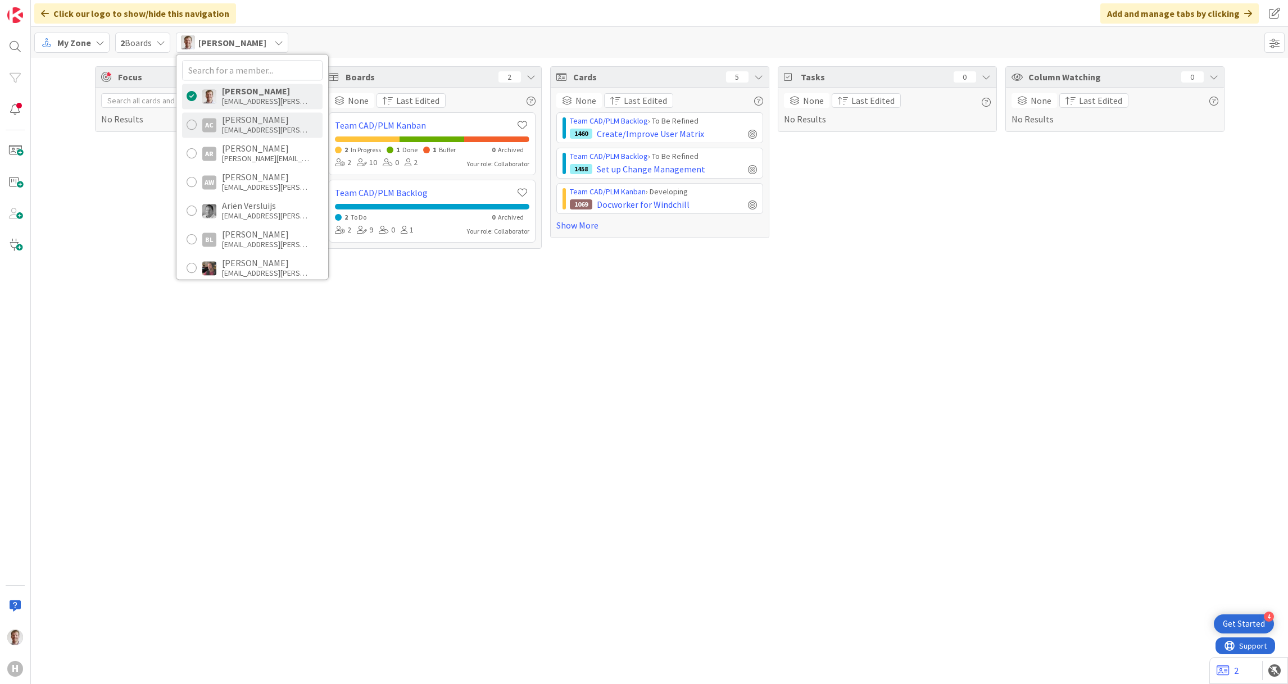
click at [276, 129] on div "[EMAIL_ADDRESS][PERSON_NAME][DOMAIN_NAME]" at bounding box center [267, 130] width 90 height 10
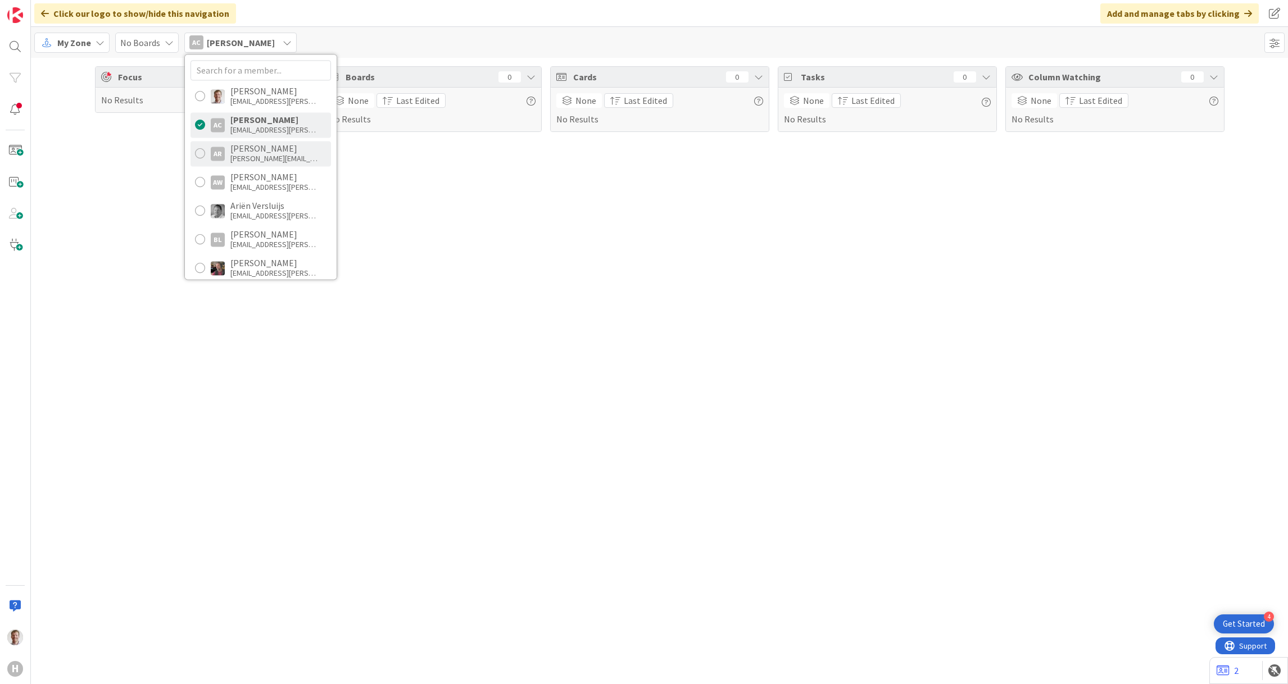
click at [264, 157] on div "[PERSON_NAME][EMAIL_ADDRESS][PERSON_NAME][PERSON_NAME][DOMAIN_NAME]" at bounding box center [275, 158] width 90 height 10
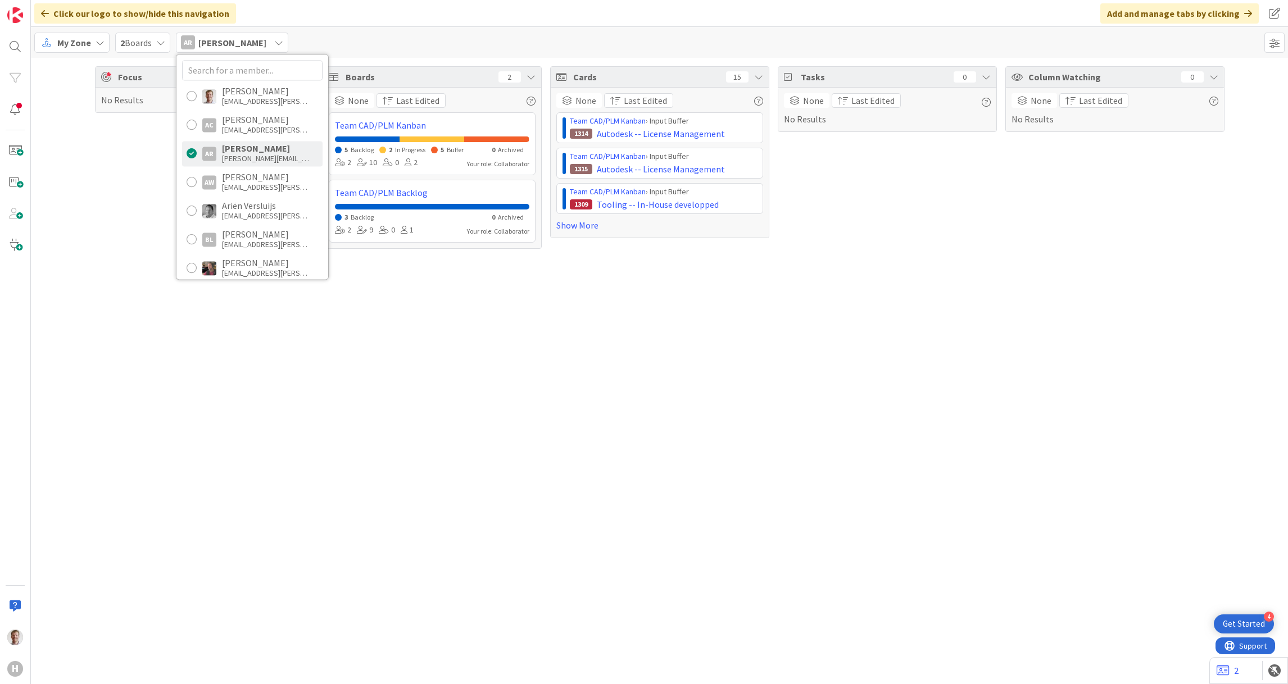
click at [262, 167] on div "[PERSON_NAME] [EMAIL_ADDRESS][PERSON_NAME][DOMAIN_NAME] AC [PERSON_NAME] [EMAIL…" at bounding box center [252, 167] width 152 height 225
click at [261, 173] on div "[PERSON_NAME]" at bounding box center [267, 177] width 90 height 10
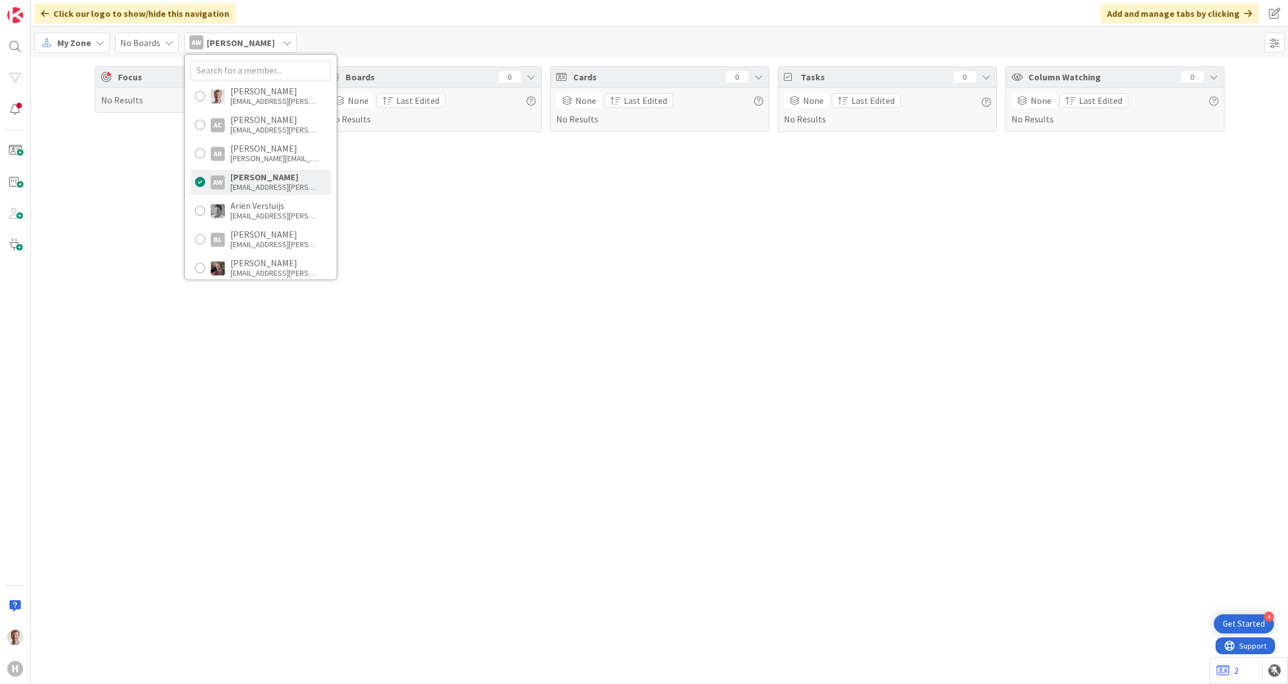
click at [261, 196] on div "[PERSON_NAME] [EMAIL_ADDRESS][PERSON_NAME][DOMAIN_NAME] AC [PERSON_NAME] [EMAIL…" at bounding box center [261, 167] width 152 height 225
click at [260, 201] on div "Ariën Versluijs" at bounding box center [275, 206] width 90 height 10
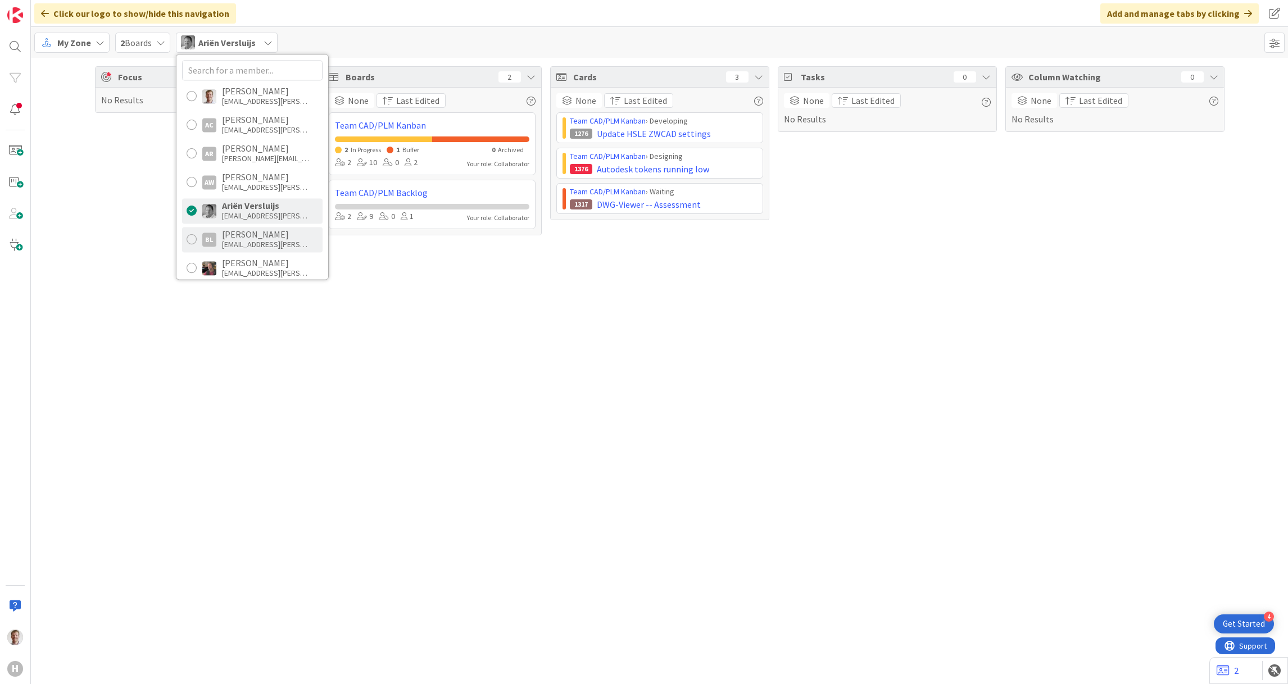
drag, startPoint x: 260, startPoint y: 201, endPoint x: 252, endPoint y: 238, distance: 37.4
click at [252, 238] on div "[PERSON_NAME]" at bounding box center [267, 234] width 90 height 10
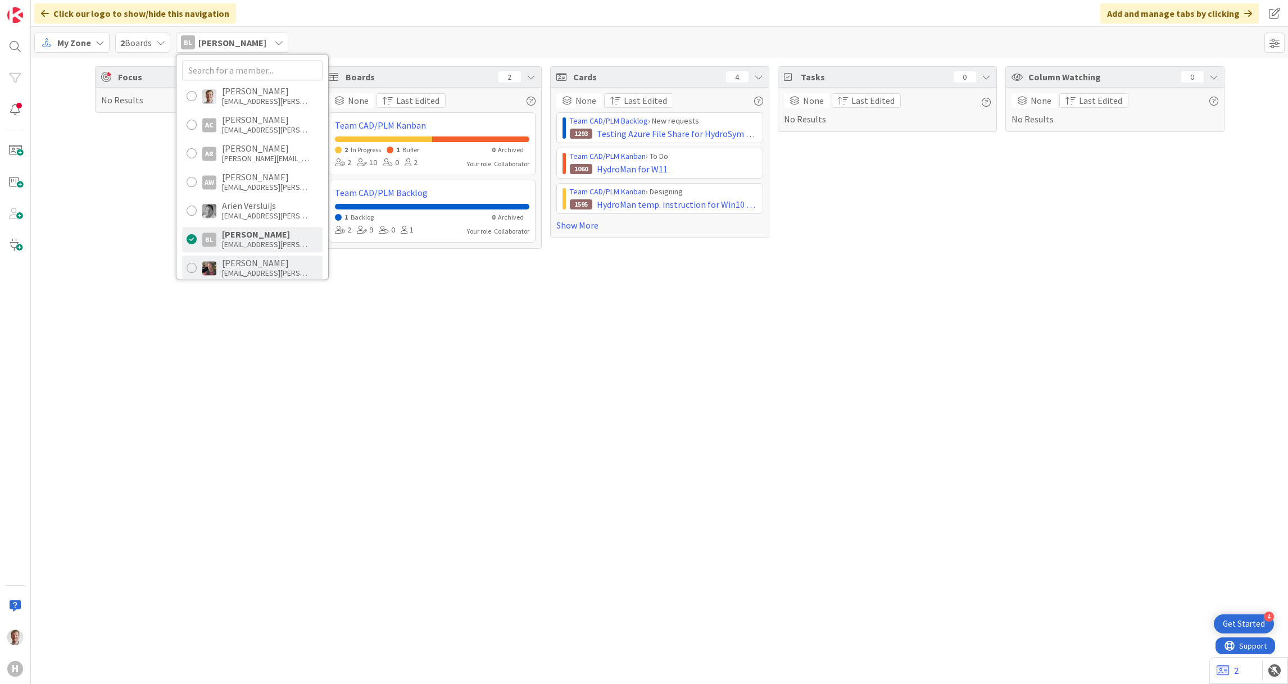
click at [248, 264] on div "[PERSON_NAME]" at bounding box center [267, 263] width 90 height 10
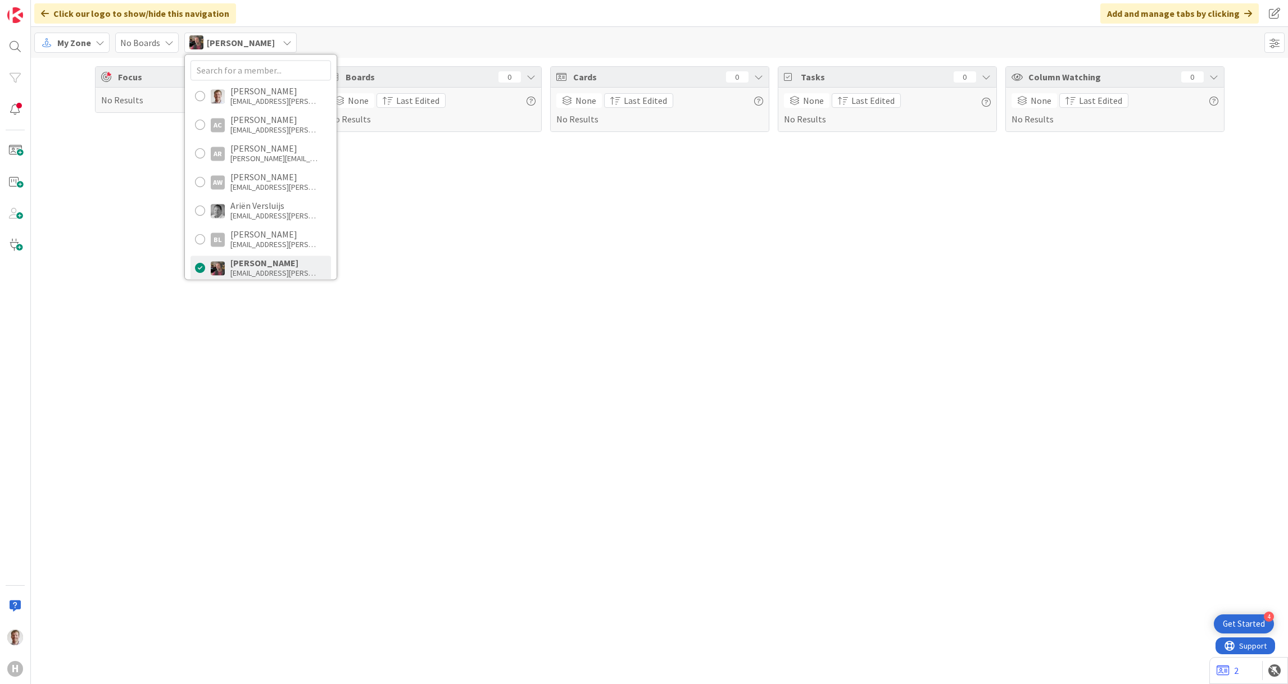
click at [246, 264] on div "[PERSON_NAME]" at bounding box center [275, 263] width 90 height 10
click at [261, 107] on div "[PERSON_NAME] [EMAIL_ADDRESS][PERSON_NAME][DOMAIN_NAME]" at bounding box center [261, 96] width 140 height 25
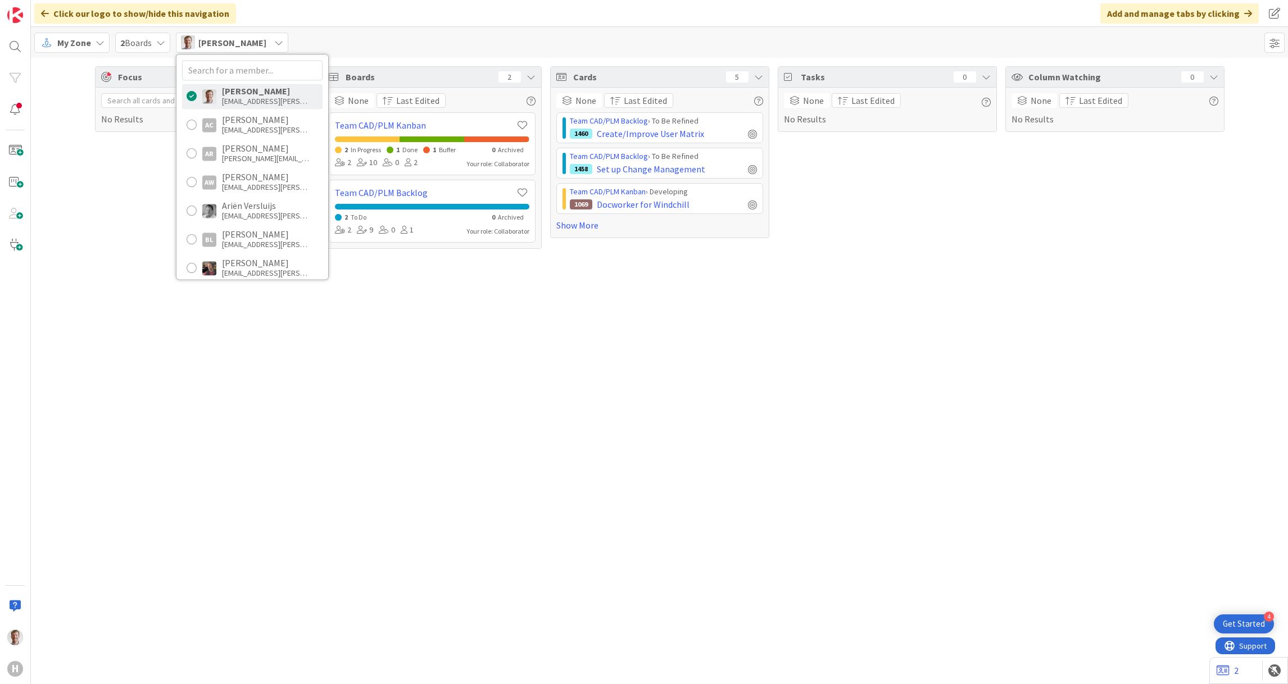
click at [411, 298] on div "Focus 0 No Results Boards 2 None Last Edited Team CAD/PLM Kanban 2 In Progress …" at bounding box center [659, 371] width 1257 height 627
